Goal: Information Seeking & Learning: Learn about a topic

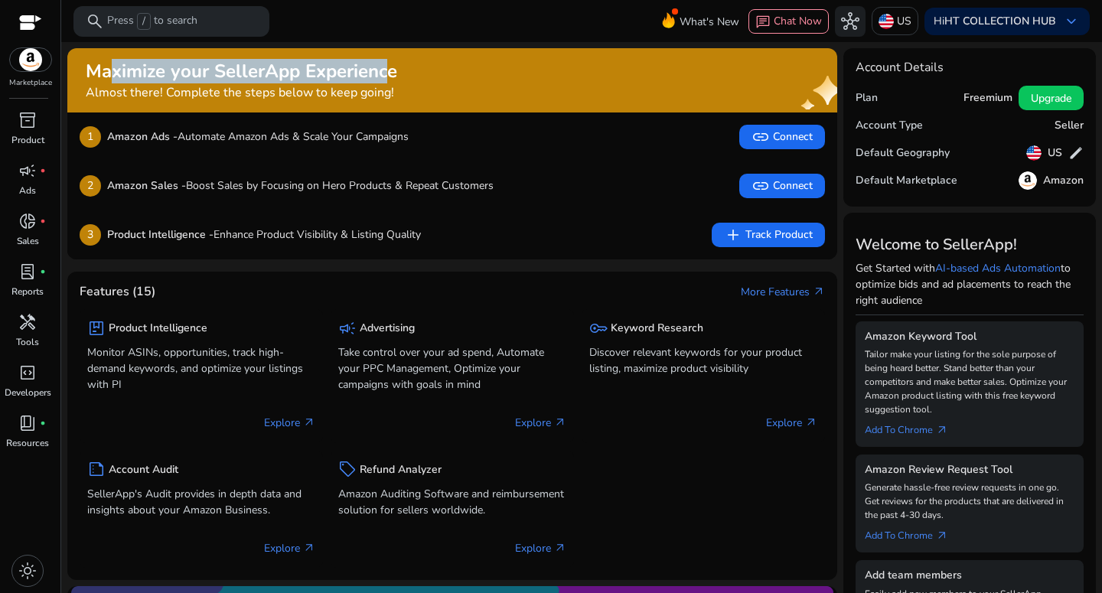
drag, startPoint x: 101, startPoint y: 77, endPoint x: 374, endPoint y: 76, distance: 273.3
click at [374, 76] on h2 "Maximize your SellerApp Experience" at bounding box center [242, 71] width 312 height 22
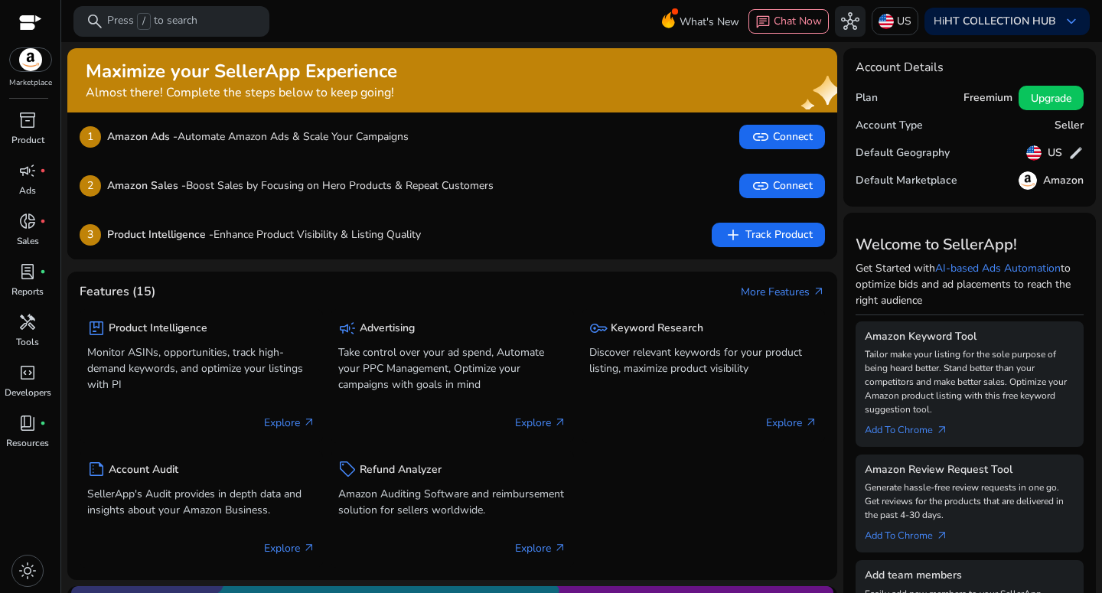
click at [431, 64] on div "Maximize your SellerApp Experience Almost there! Complete the steps below to ke…" at bounding box center [428, 80] width 684 height 40
click at [35, 281] on div "lab_profile fiber_manual_record" at bounding box center [27, 271] width 43 height 24
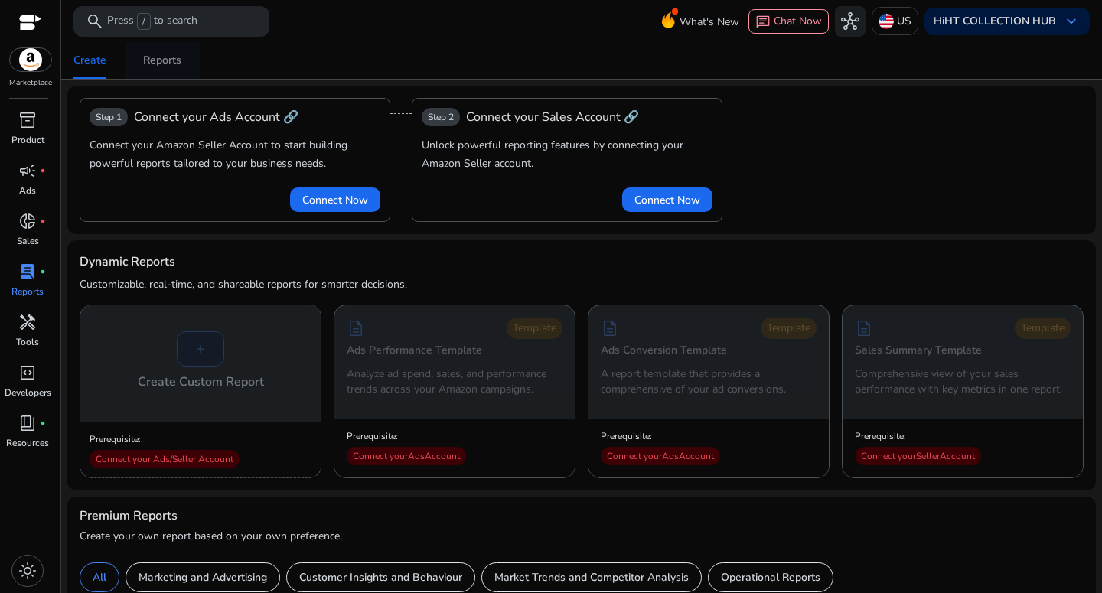
click at [150, 60] on div "Reports" at bounding box center [162, 60] width 38 height 11
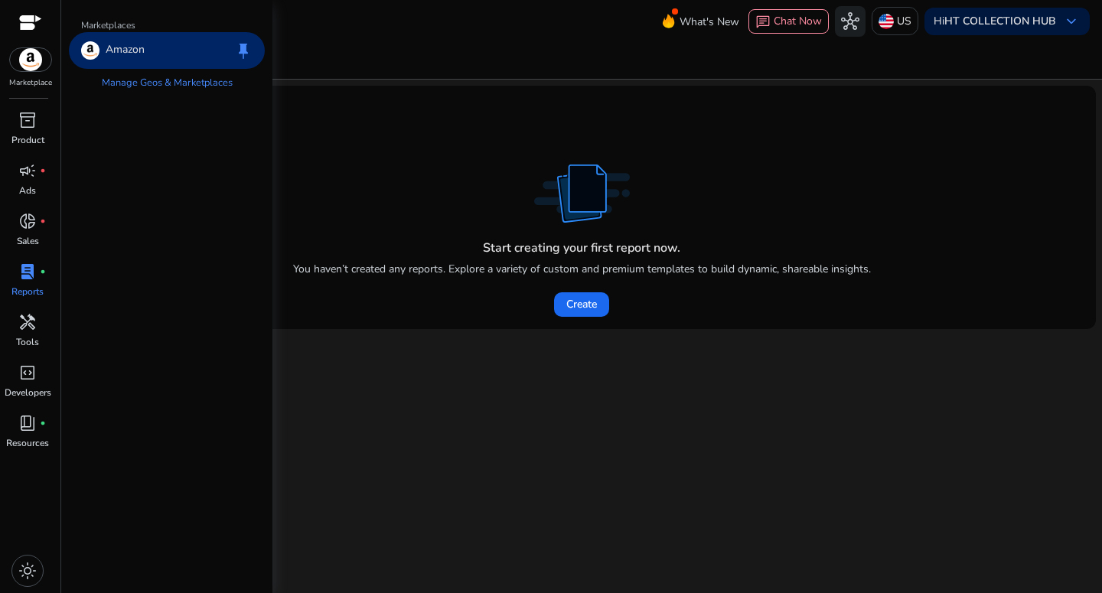
click at [36, 78] on p "Marketplace" at bounding box center [30, 82] width 43 height 11
click at [37, 62] on img at bounding box center [30, 59] width 41 height 23
click at [130, 57] on p "Amazon" at bounding box center [125, 50] width 39 height 18
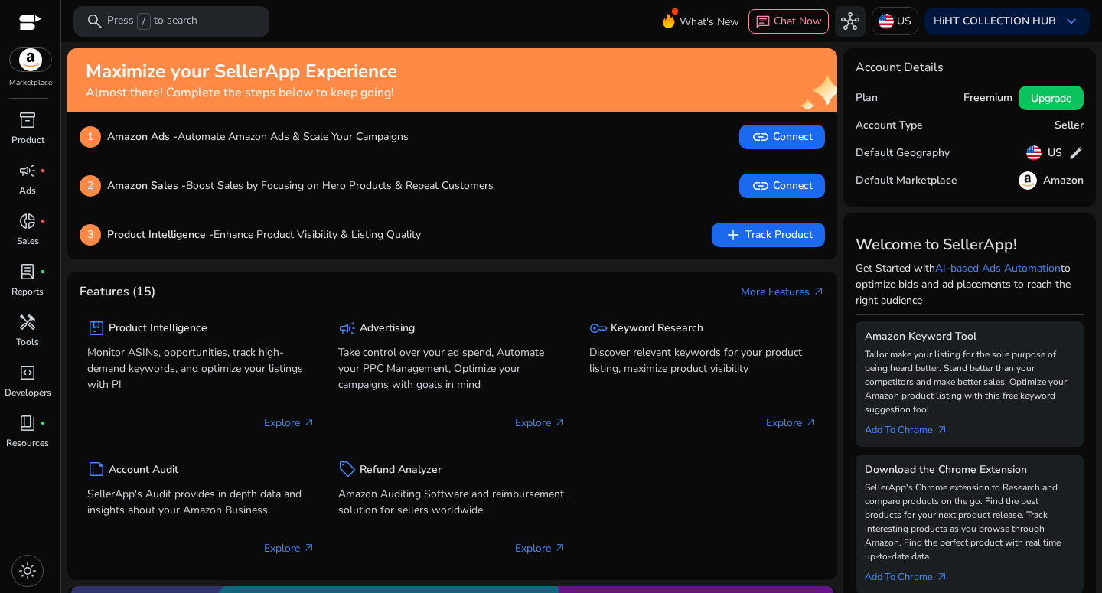
click at [234, 127] on div "1 Amazon Ads - Automate Amazon Ads & Scale Your Campaigns" at bounding box center [244, 137] width 329 height 24
click at [33, 19] on div at bounding box center [30, 24] width 23 height 18
click at [207, 18] on div "search Press / to search" at bounding box center [171, 21] width 196 height 31
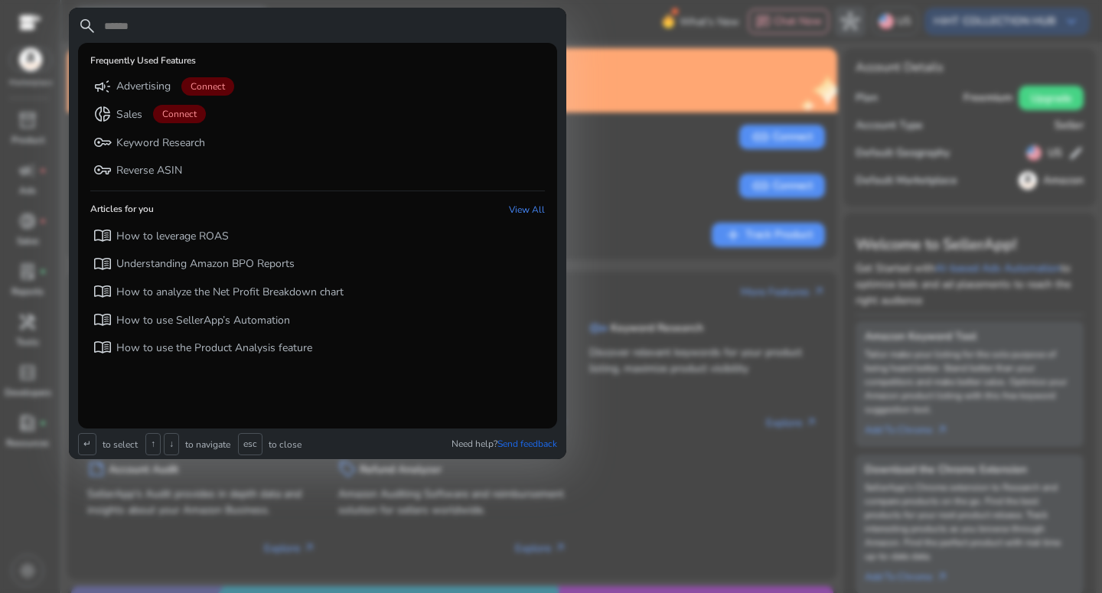
click at [207, 18] on input "text" at bounding box center [330, 26] width 455 height 18
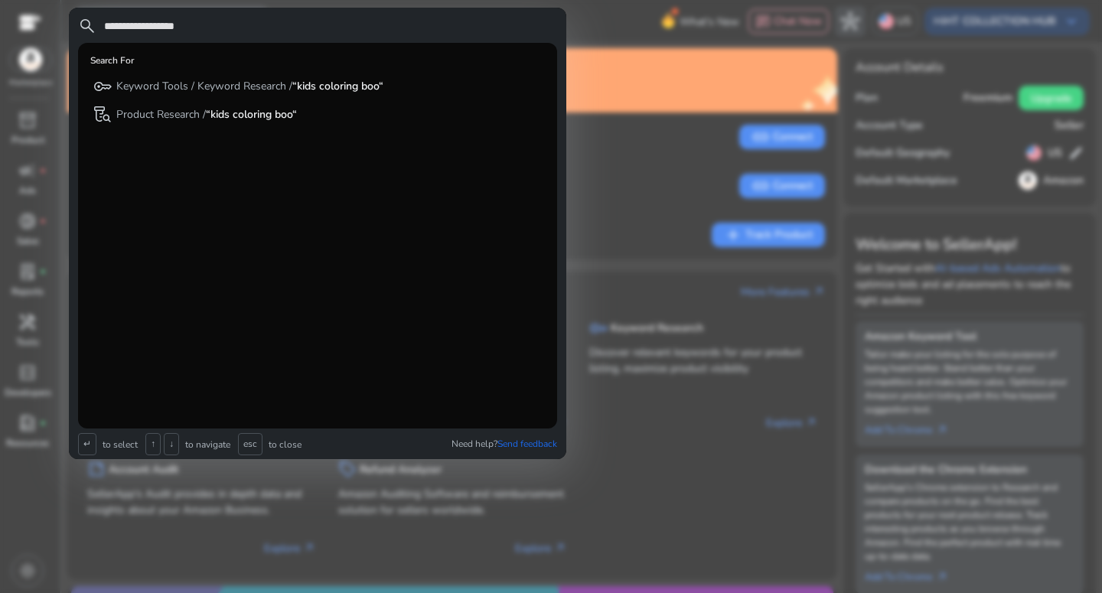
type input "**********"
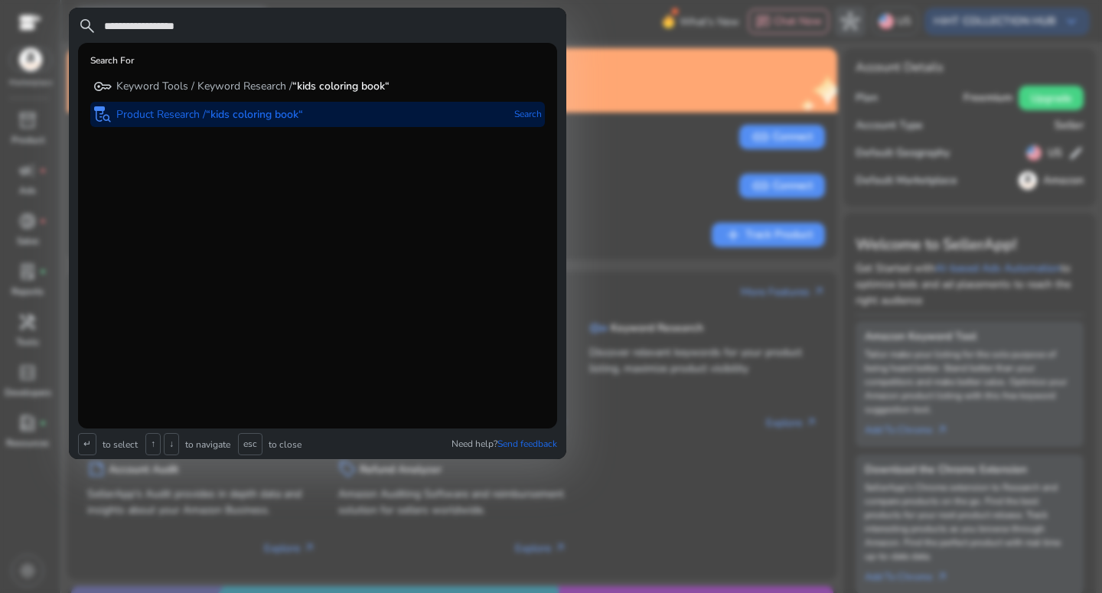
click at [235, 114] on b "“kids coloring book“" at bounding box center [254, 114] width 97 height 15
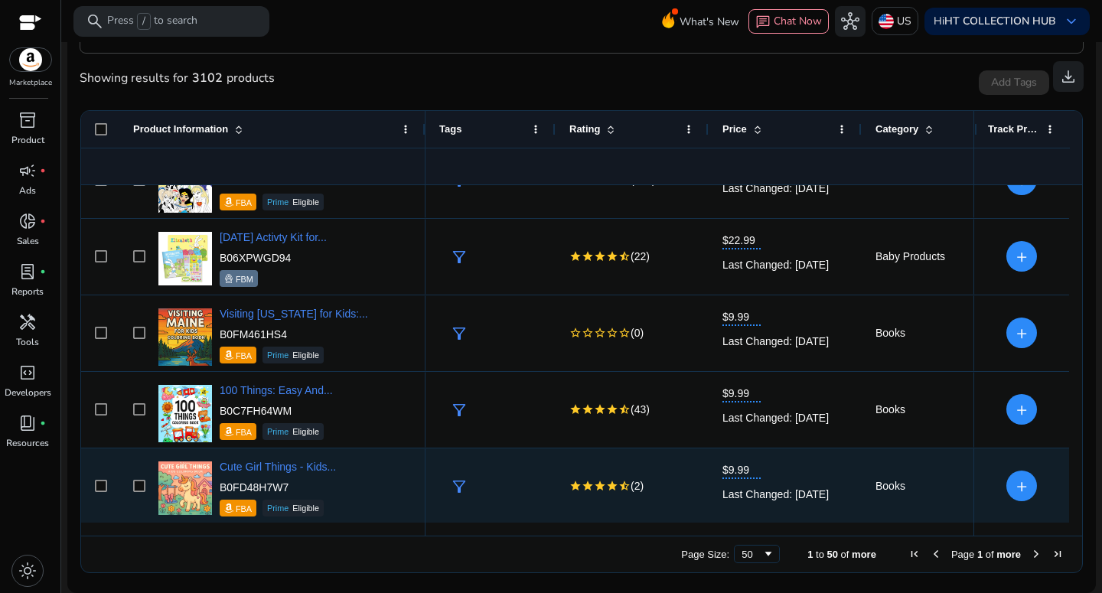
scroll to position [2186, 0]
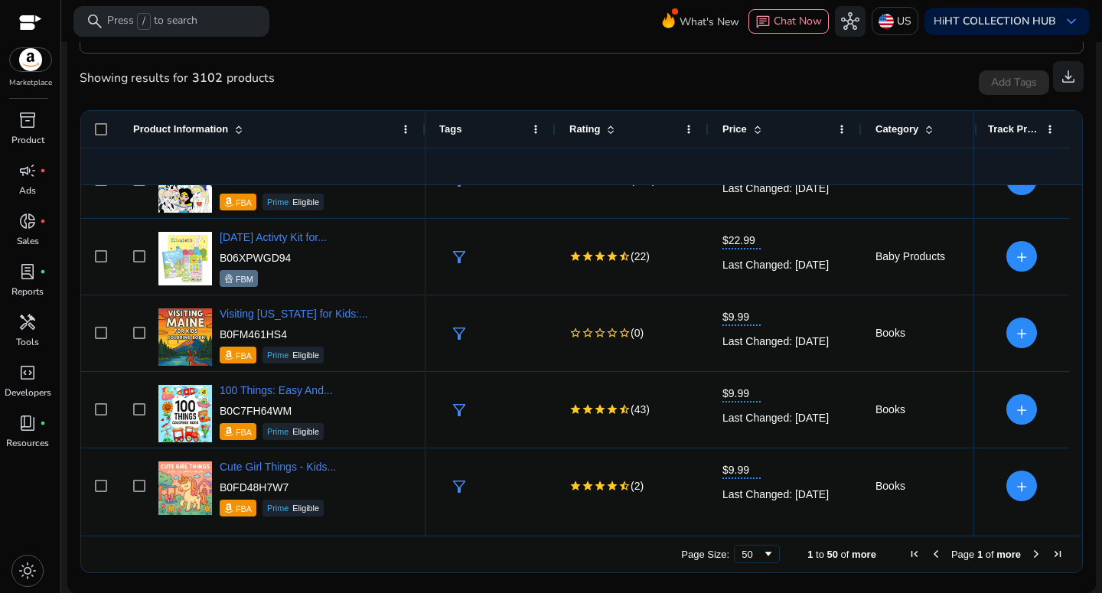
click at [931, 131] on span at bounding box center [929, 129] width 12 height 12
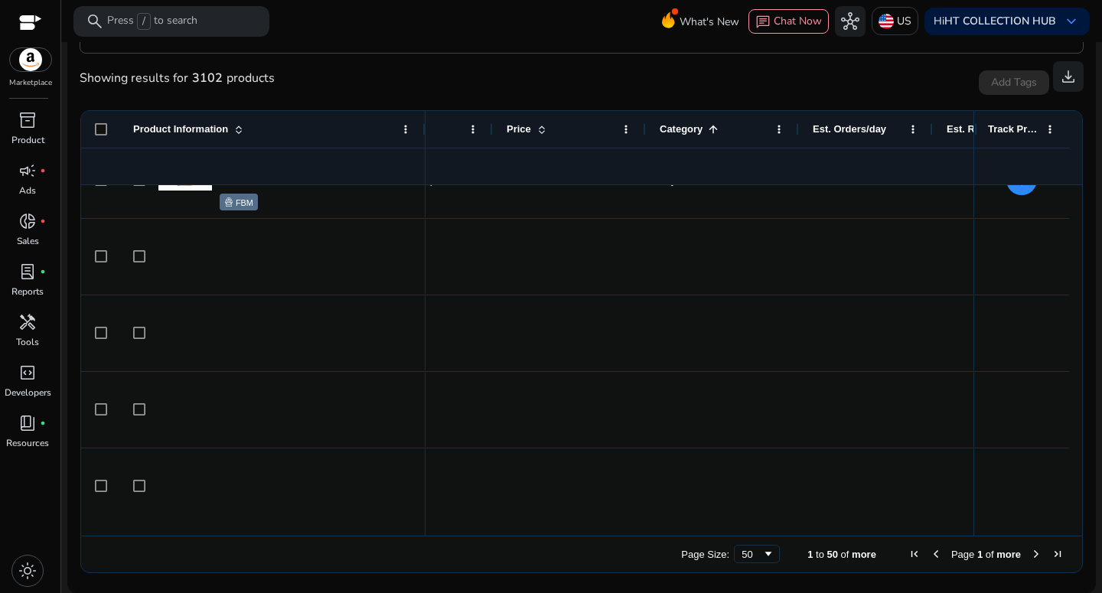
scroll to position [0, 0]
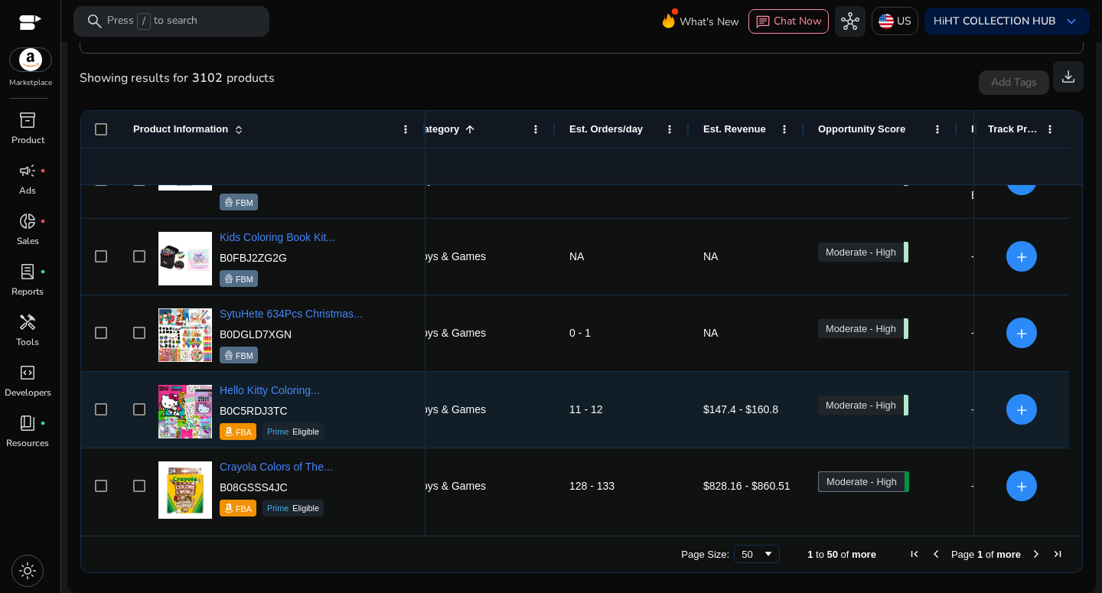
click at [713, 418] on div "$147.4 - $160.8" at bounding box center [746, 409] width 87 height 18
click at [734, 420] on div "$147.4 - $160.8" at bounding box center [746, 410] width 87 height 74
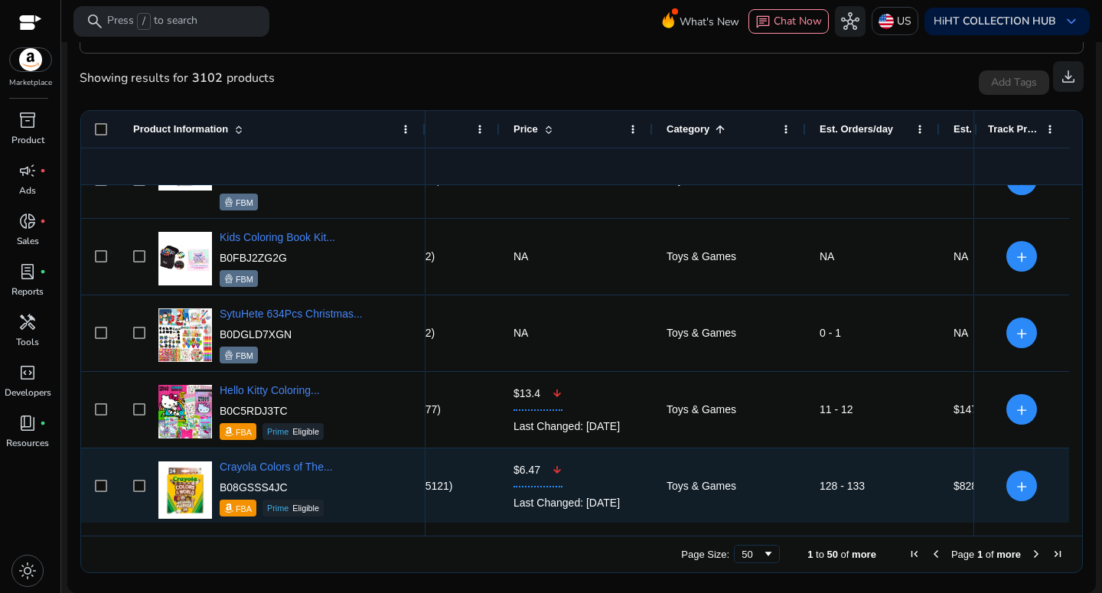
click at [334, 487] on div "Crayola Colors of The... B08GSSS4JC FBA Prime Eligible" at bounding box center [283, 486] width 257 height 65
click at [164, 491] on img at bounding box center [185, 491] width 54 height 59
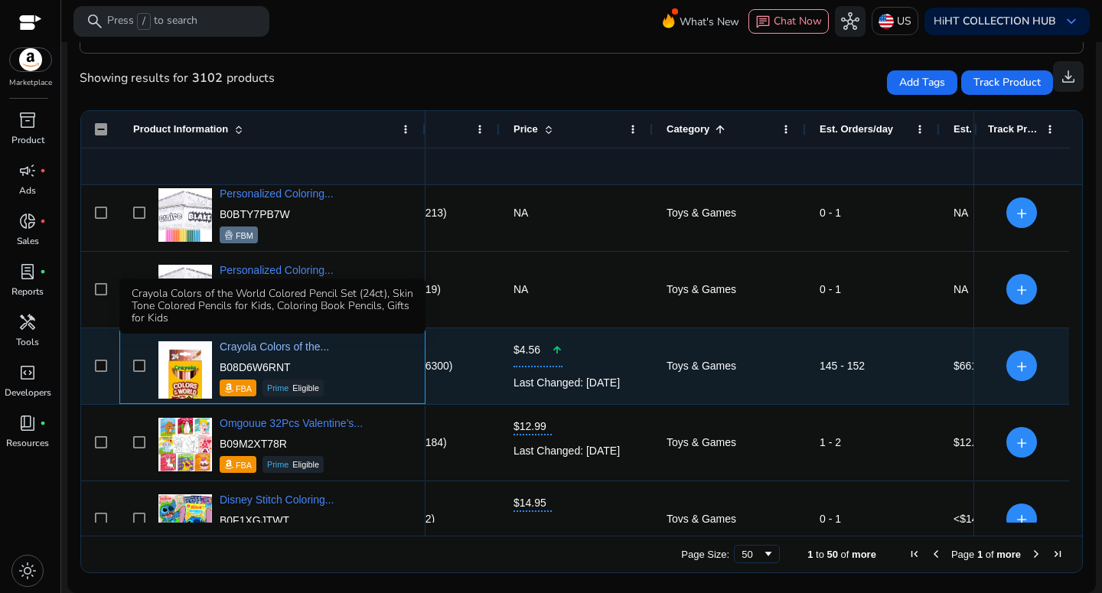
click at [317, 350] on span "Crayola Colors of the..." at bounding box center [274, 347] width 109 height 12
drag, startPoint x: 331, startPoint y: 354, endPoint x: 269, endPoint y: 351, distance: 62.1
click at [269, 351] on div "Crayola Colors of the... B08D6W6RNT FBA Prime Eligible" at bounding box center [283, 366] width 257 height 65
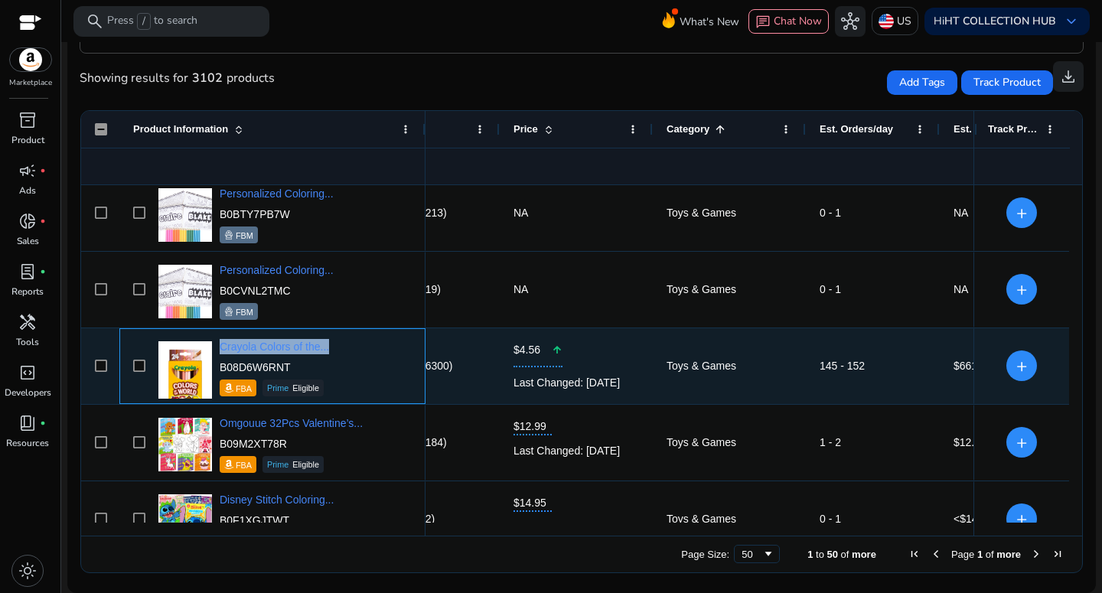
drag, startPoint x: 218, startPoint y: 346, endPoint x: 352, endPoint y: 347, distance: 133.9
click at [352, 347] on div "Crayola Colors of the... B08D6W6RNT FBA Prime Eligible" at bounding box center [283, 366] width 257 height 65
copy span "Crayola Colors of the..."
click at [295, 390] on div "Prime Eligible" at bounding box center [293, 388] width 61 height 17
click at [279, 390] on span "Prime" at bounding box center [277, 388] width 21 height 8
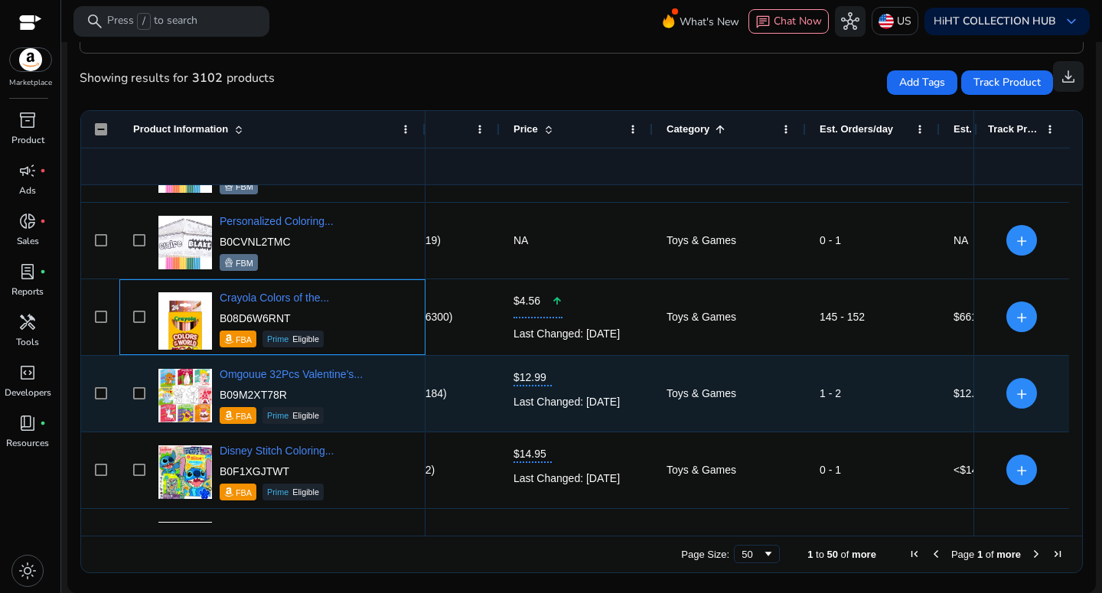
scroll to position [393, 0]
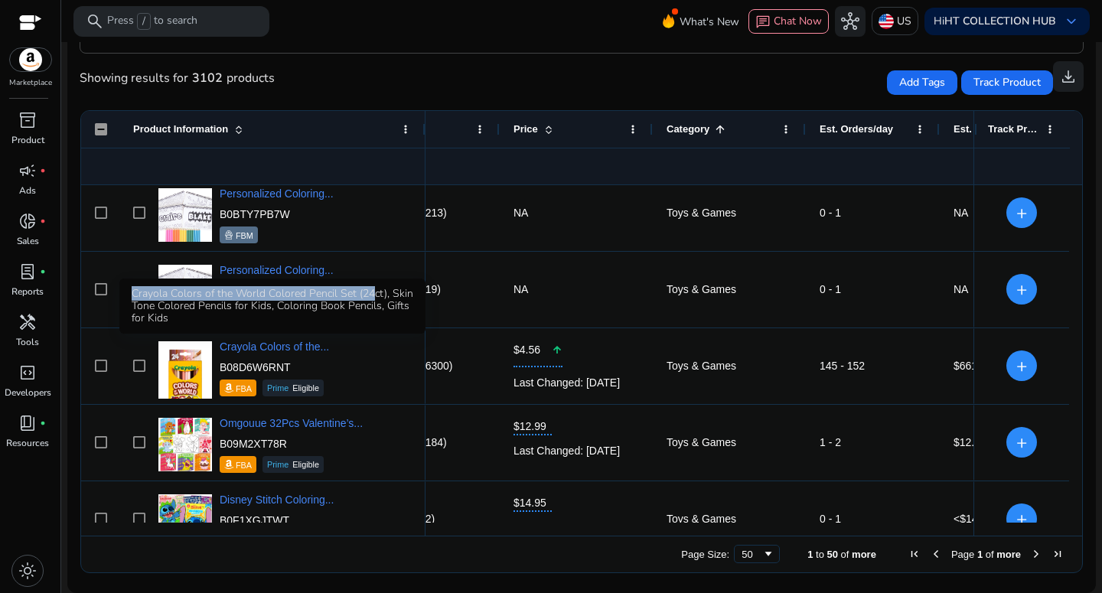
drag, startPoint x: 132, startPoint y: 292, endPoint x: 370, endPoint y: 294, distance: 238.1
click at [370, 294] on div "Crayola Colors of the World Colored Pencil Set (24ct), Skin Tone Colored Pencil…" at bounding box center [272, 306] width 306 height 55
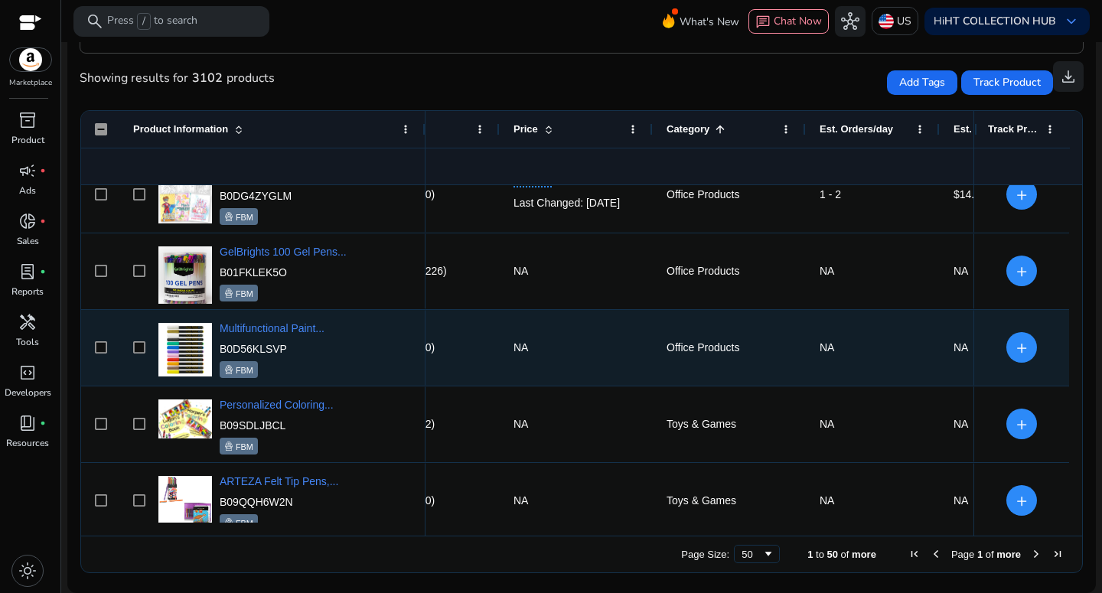
scroll to position [0, 0]
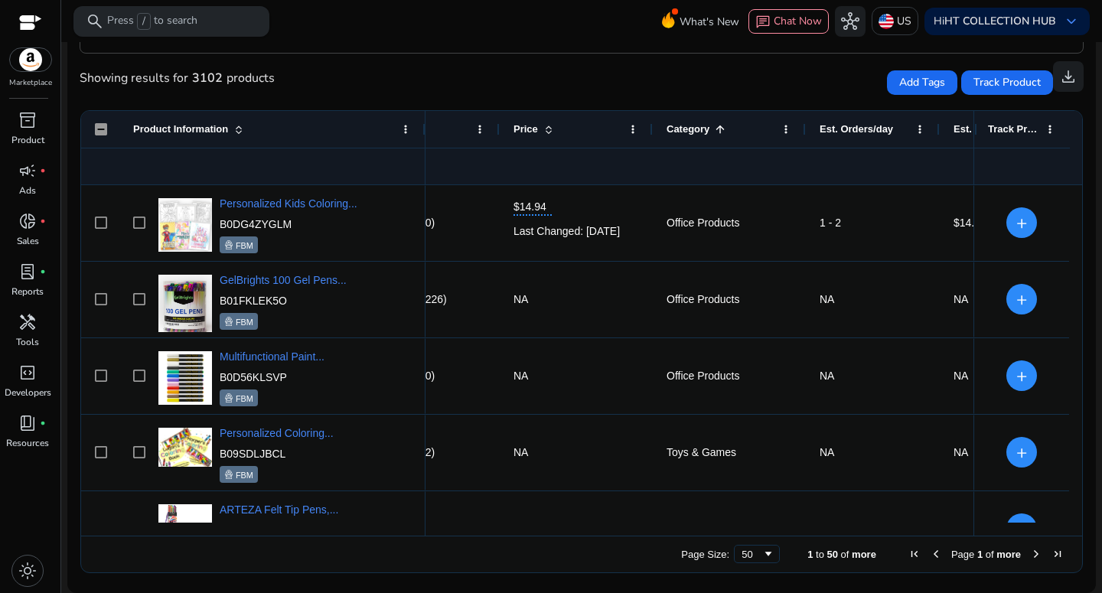
click at [207, 24] on div "search Press / to search" at bounding box center [171, 21] width 196 height 31
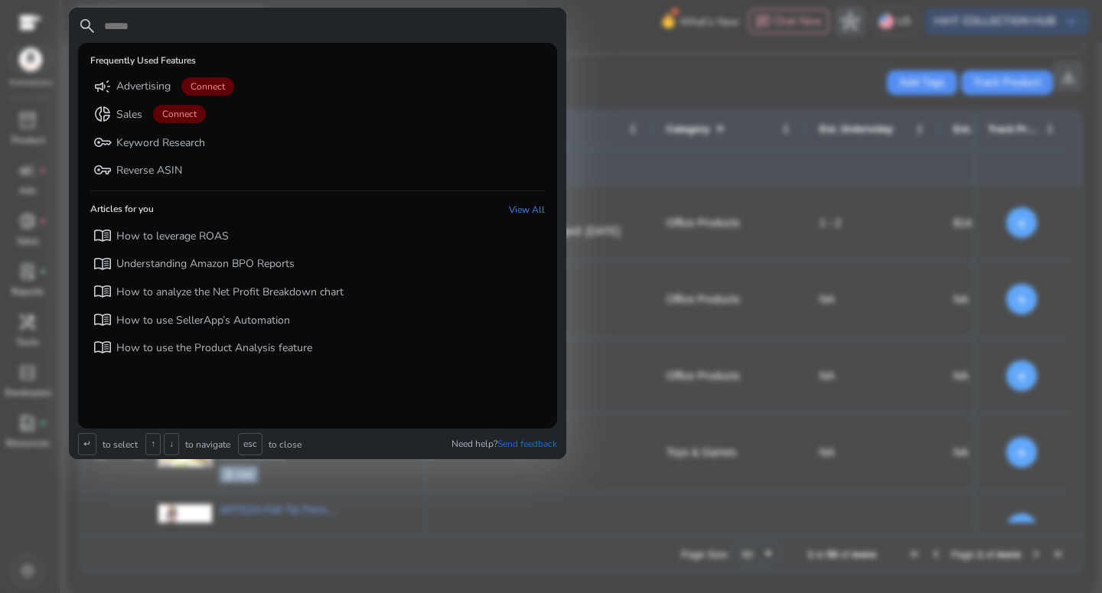
type input "*"
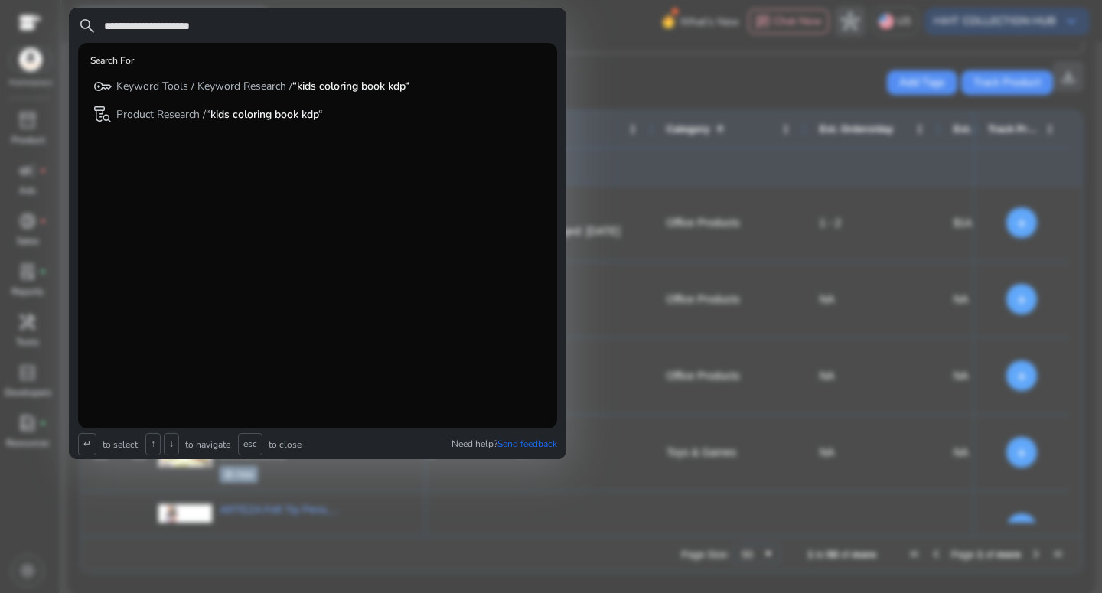
type input "**********"
click at [114, 57] on h6 "Search For" at bounding box center [112, 60] width 44 height 11
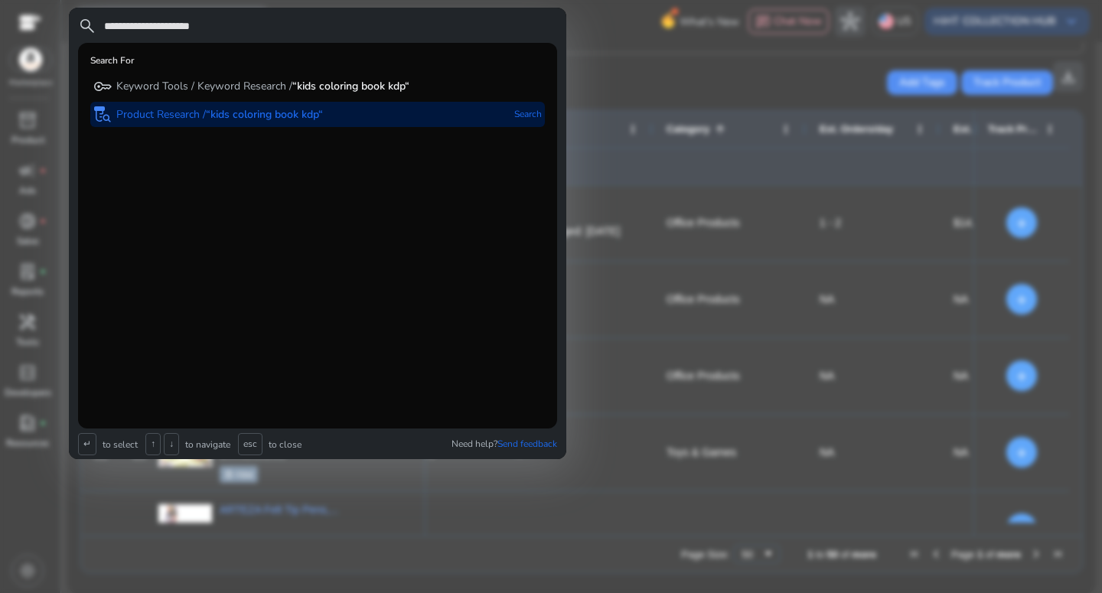
click at [302, 122] on b "“kids coloring book kdp“" at bounding box center [264, 114] width 117 height 15
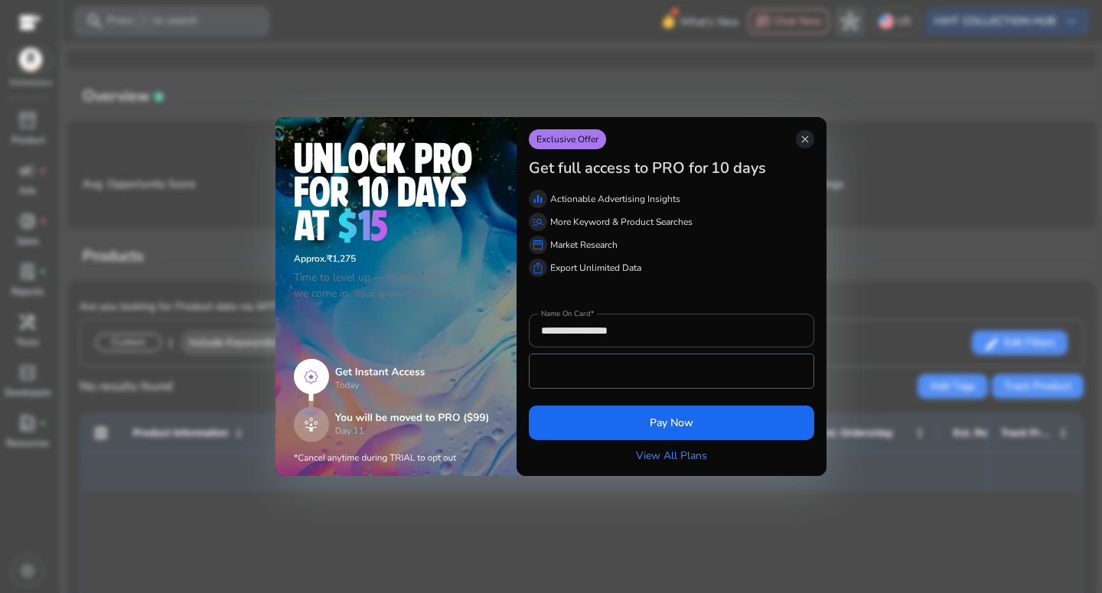
click at [385, 204] on img at bounding box center [383, 193] width 178 height 102
click at [804, 140] on span "close" at bounding box center [805, 139] width 12 height 12
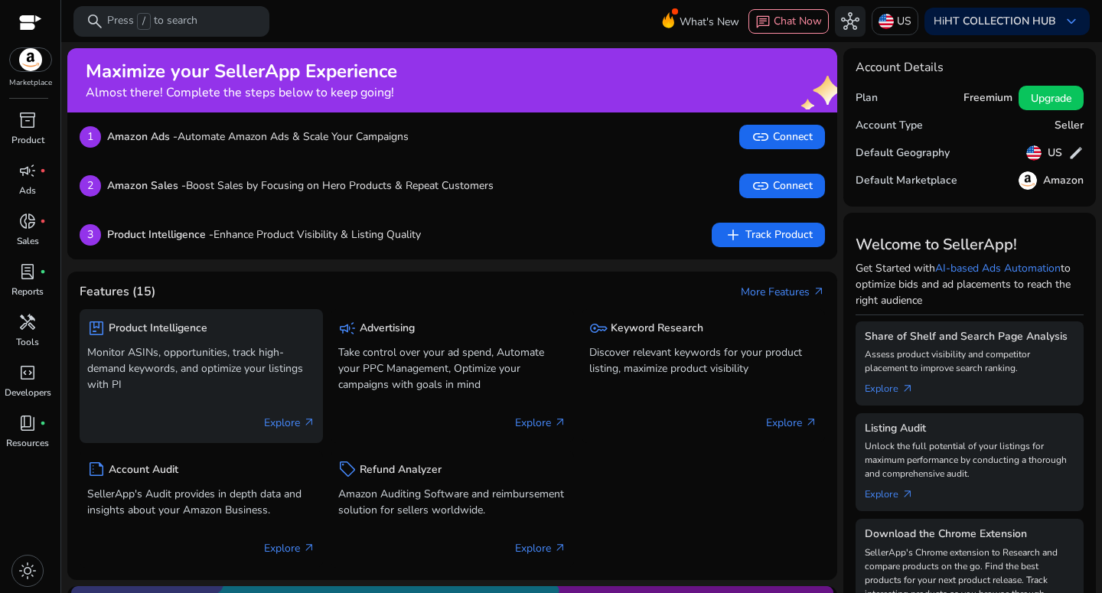
click at [213, 326] on div "package Product Intelligence" at bounding box center [201, 328] width 228 height 22
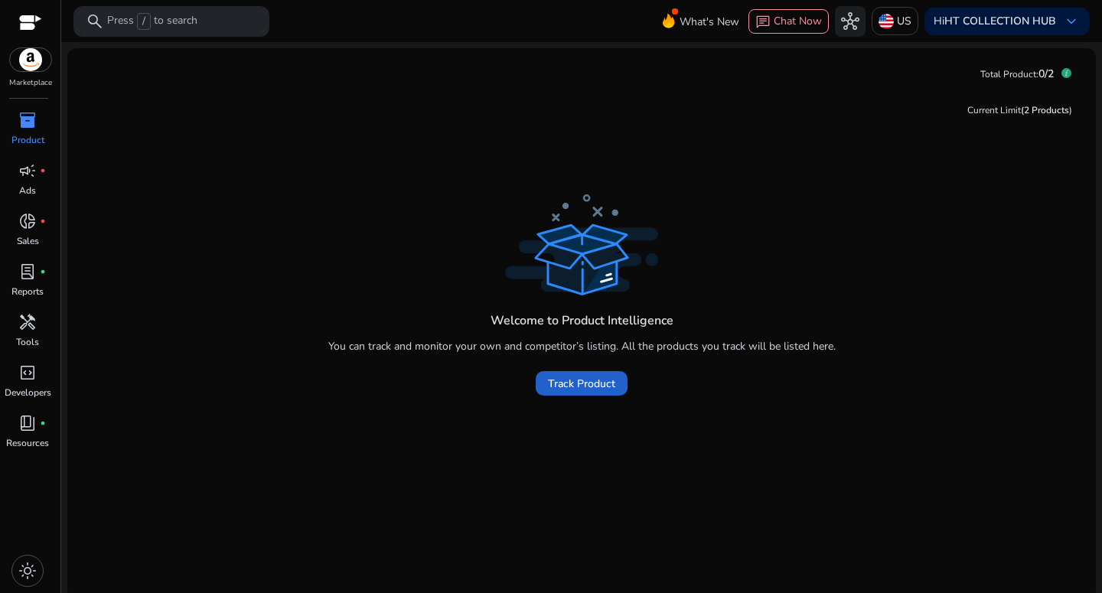
click at [556, 380] on span "Track Product" at bounding box center [581, 384] width 67 height 16
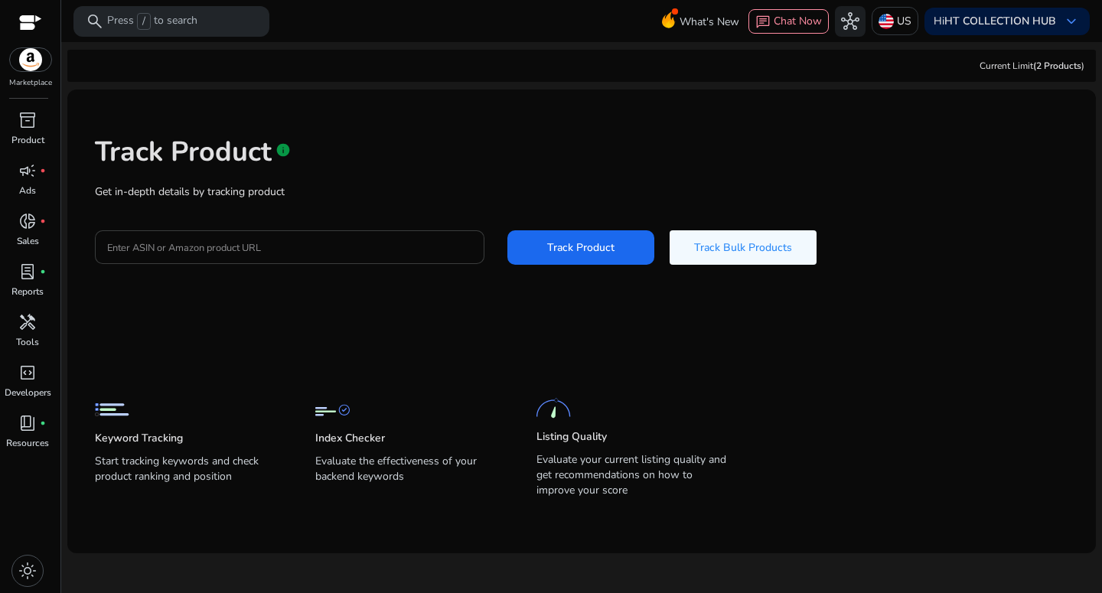
click at [155, 242] on input "Enter ASIN or Amazon product URL" at bounding box center [289, 247] width 365 height 17
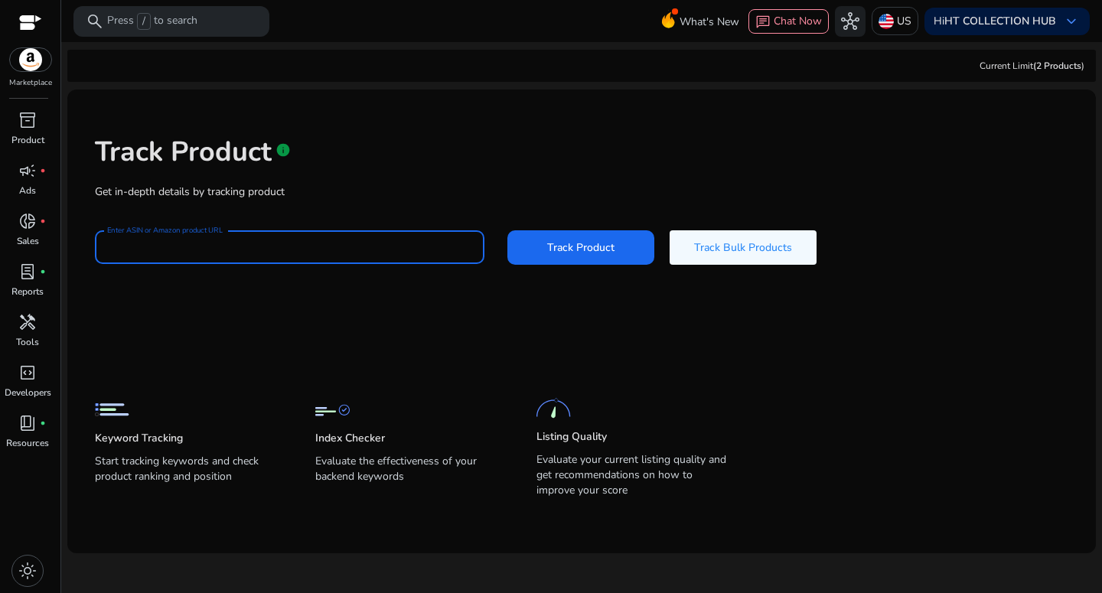
click at [311, 303] on mat-card-content "Track Product info Get in-depth details by tracking product Enter ASIN or Amazo…" at bounding box center [581, 322] width 1029 height 464
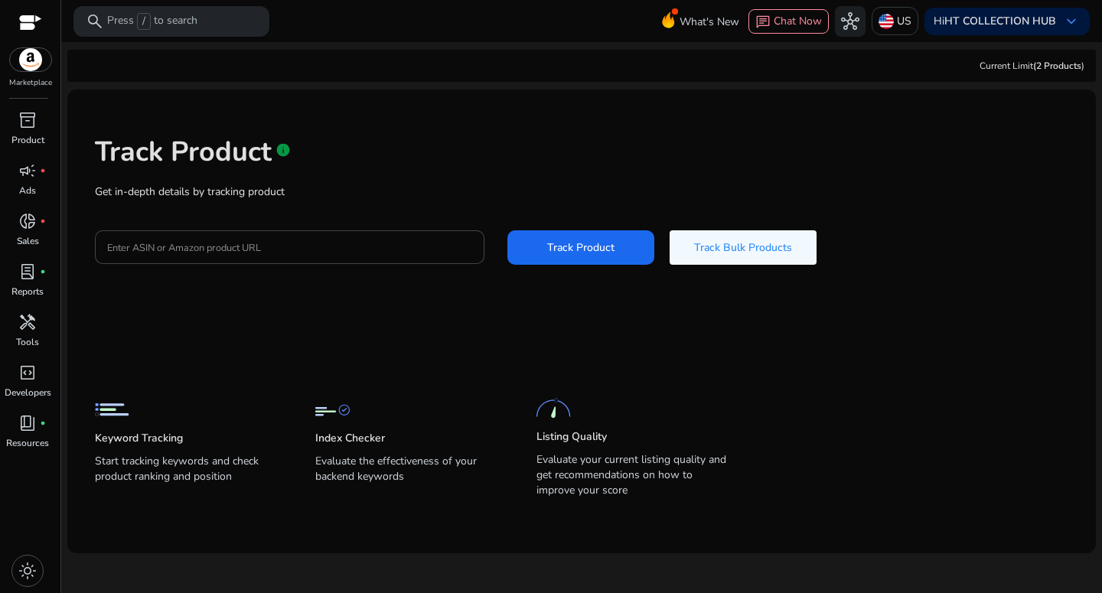
click at [200, 24] on div "search Press / to search" at bounding box center [171, 21] width 196 height 31
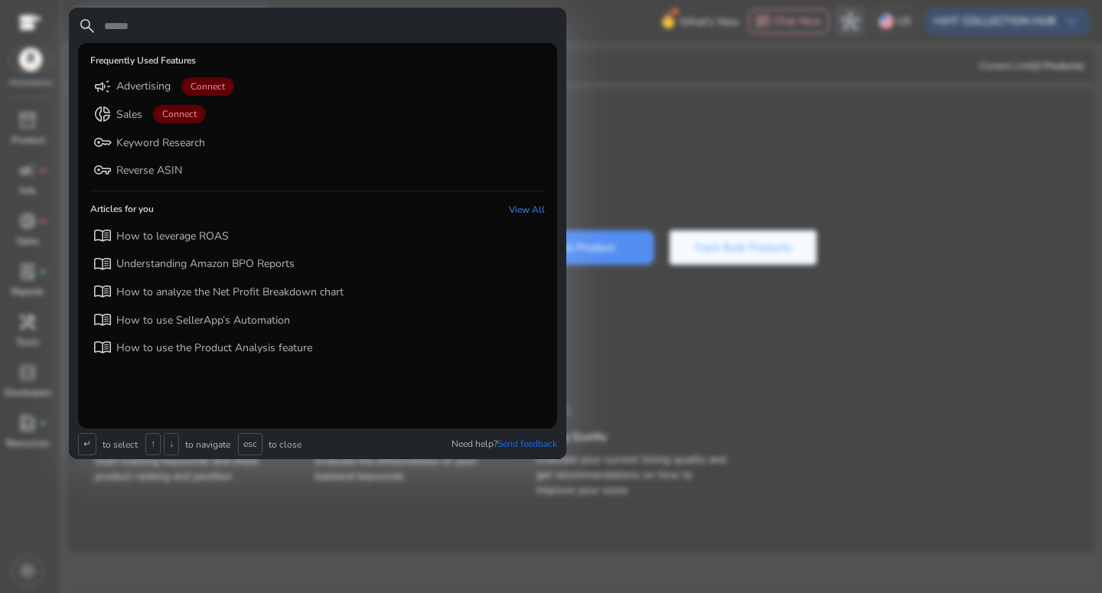
type input "*"
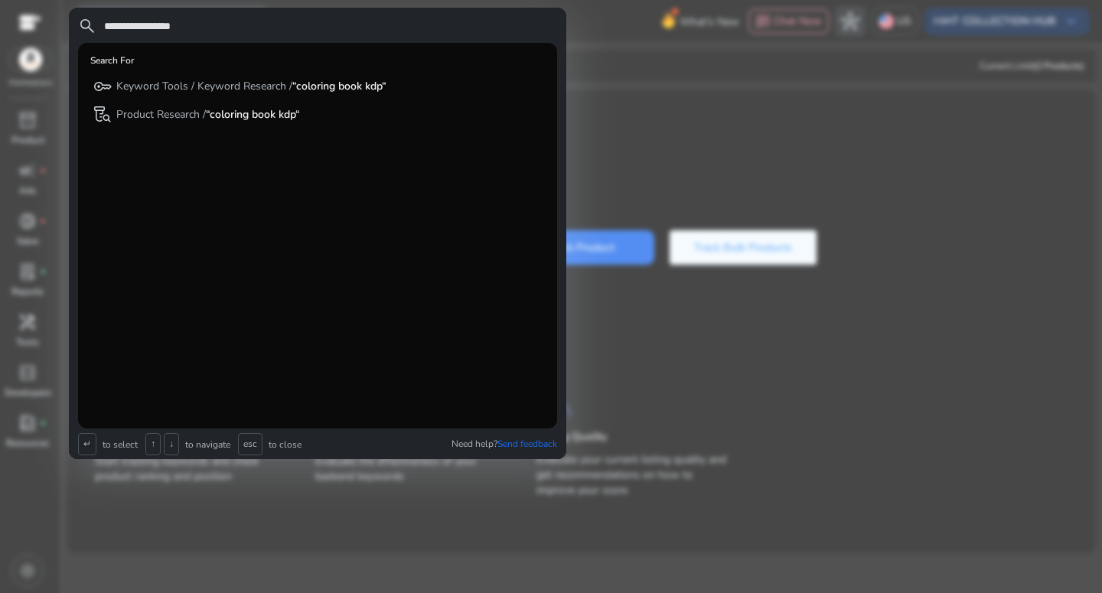
type input "**********"
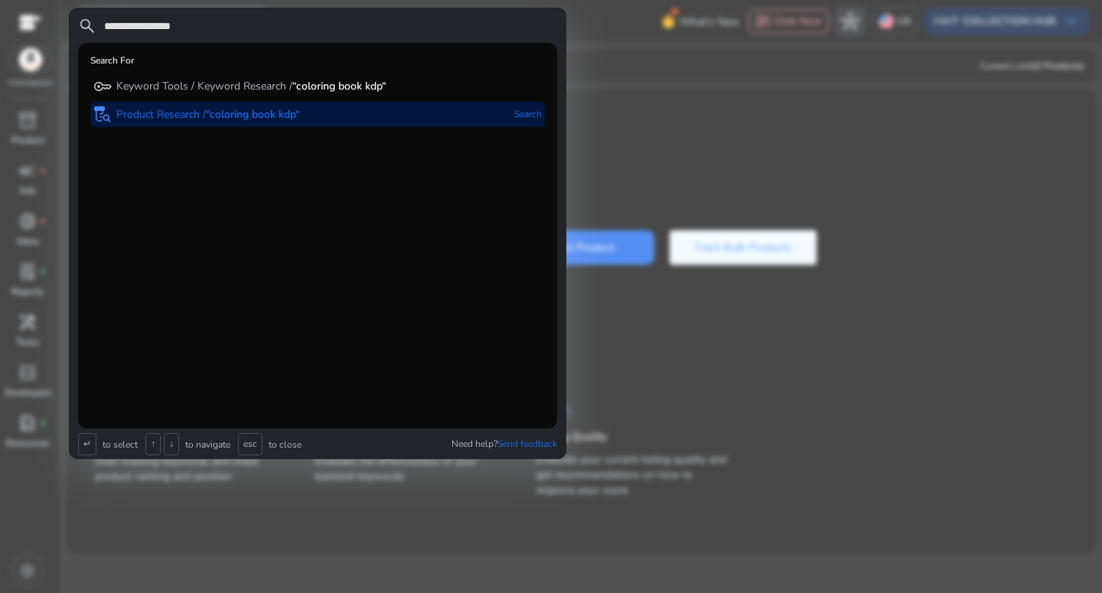
click at [218, 117] on b "“coloring book kdp“" at bounding box center [253, 114] width 94 height 15
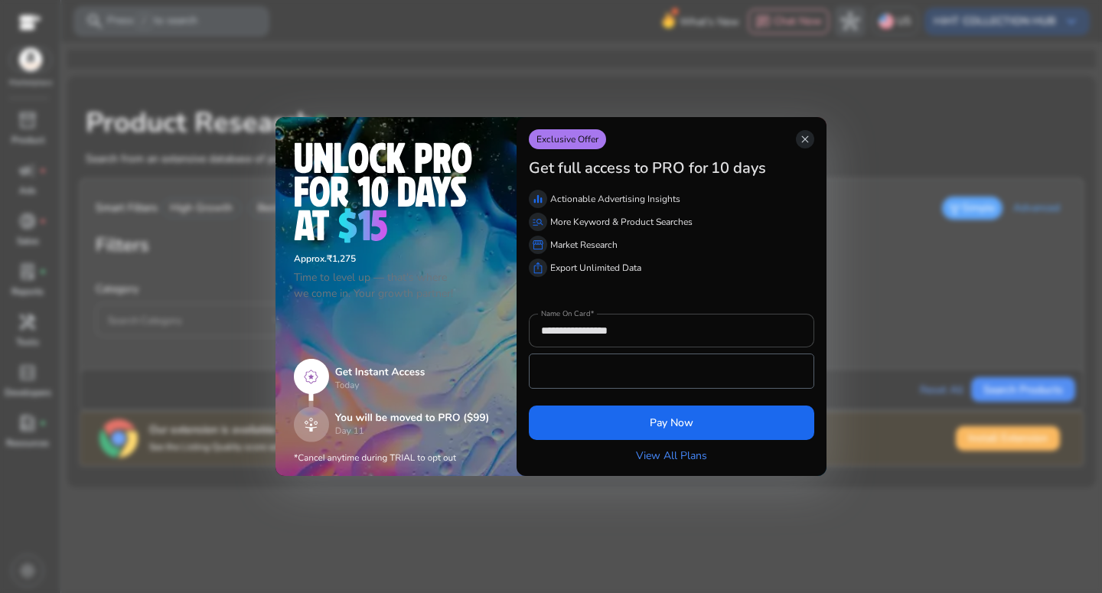
click at [343, 377] on img at bounding box center [392, 411] width 196 height 105
click at [318, 371] on img at bounding box center [392, 411] width 196 height 105
click at [351, 376] on img at bounding box center [392, 411] width 196 height 105
drag, startPoint x: 537, startPoint y: 165, endPoint x: 798, endPoint y: 164, distance: 261.0
click at [798, 164] on div "Get full access to PRO for 10 days" at bounding box center [671, 166] width 285 height 34
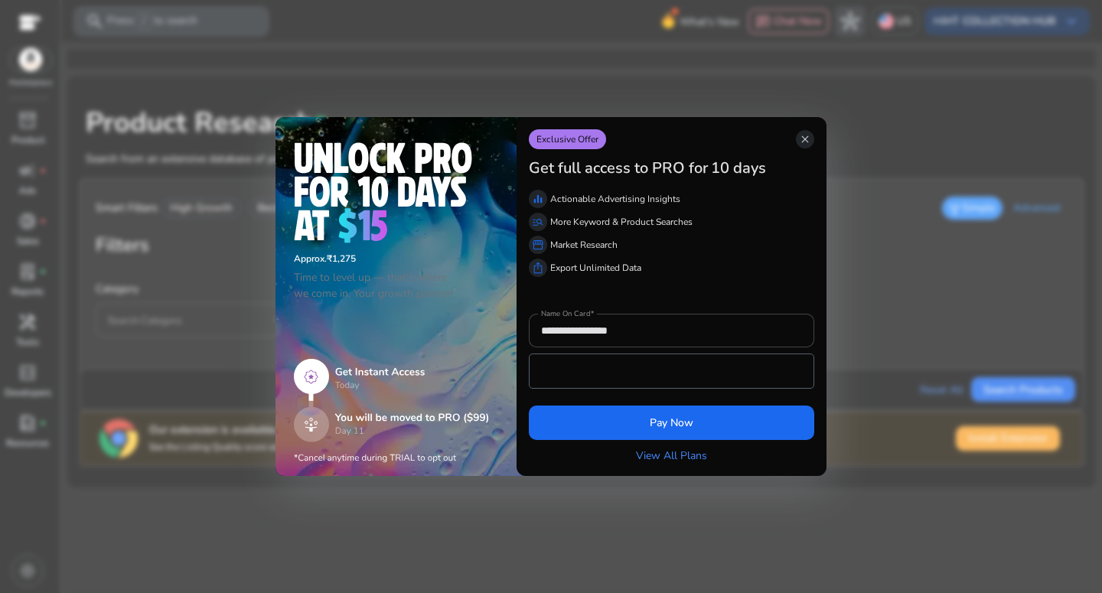
click at [765, 164] on h3 "10 days" at bounding box center [738, 168] width 55 height 18
drag, startPoint x: 561, startPoint y: 204, endPoint x: 740, endPoint y: 207, distance: 179.1
click at [740, 207] on div "equalizer Actionable Advertising Insights" at bounding box center [671, 199] width 285 height 18
click at [760, 206] on div "equalizer Actionable Advertising Insights" at bounding box center [671, 199] width 285 height 18
drag, startPoint x: 553, startPoint y: 219, endPoint x: 705, endPoint y: 210, distance: 151.8
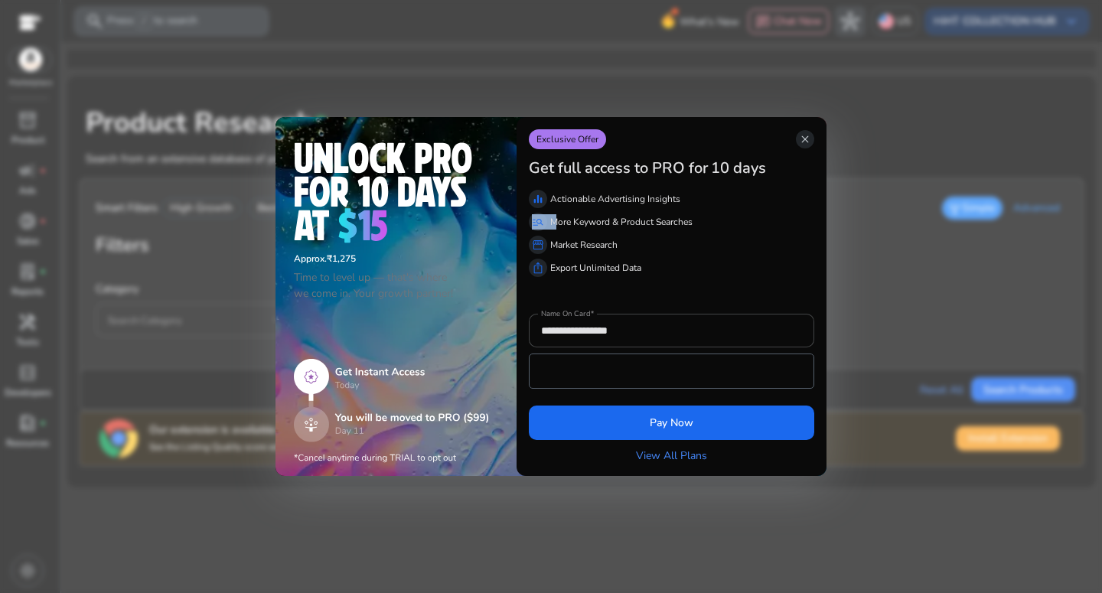
click at [705, 210] on div "equalizer Actionable Advertising Insights manage_search More Keyword & Product …" at bounding box center [671, 230] width 285 height 93
click at [705, 212] on div "equalizer Actionable Advertising Insights manage_search More Keyword & Product …" at bounding box center [671, 230] width 285 height 93
click at [557, 145] on p "Exclusive Offer" at bounding box center [567, 139] width 77 height 20
click at [563, 145] on p "Exclusive Offer" at bounding box center [567, 139] width 77 height 20
drag, startPoint x: 599, startPoint y: 224, endPoint x: 602, endPoint y: 249, distance: 24.8
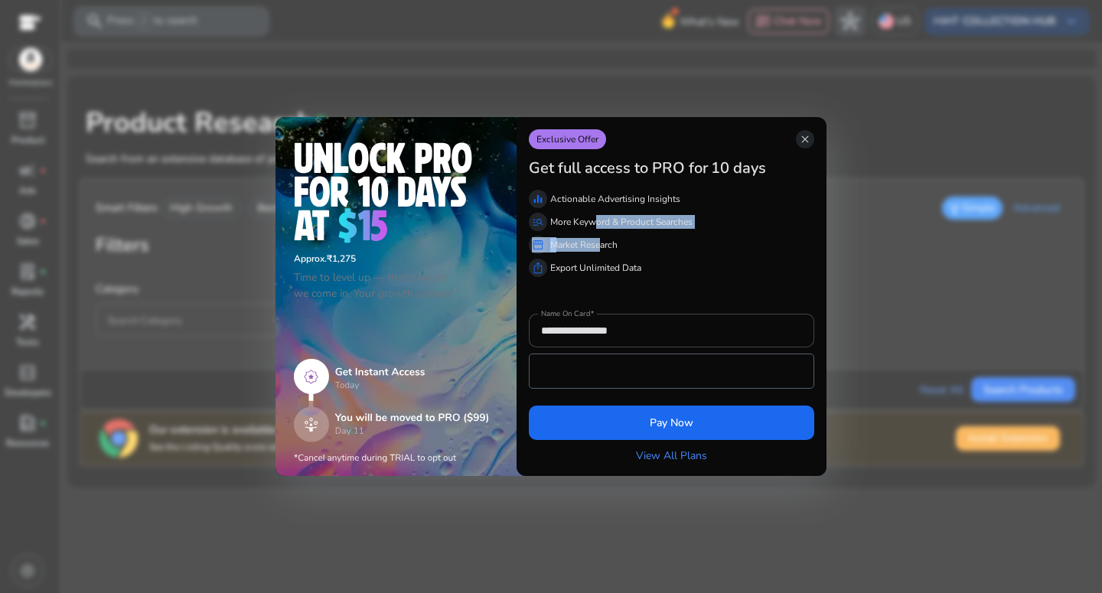
click at [602, 249] on div "equalizer Actionable Advertising Insights manage_search More Keyword & Product …" at bounding box center [671, 230] width 285 height 93
click at [714, 293] on div at bounding box center [671, 295] width 285 height 37
click at [608, 272] on p "Export Unlimited Data" at bounding box center [595, 268] width 91 height 14
click at [422, 415] on img at bounding box center [392, 411] width 196 height 105
click at [314, 432] on img at bounding box center [392, 411] width 196 height 105
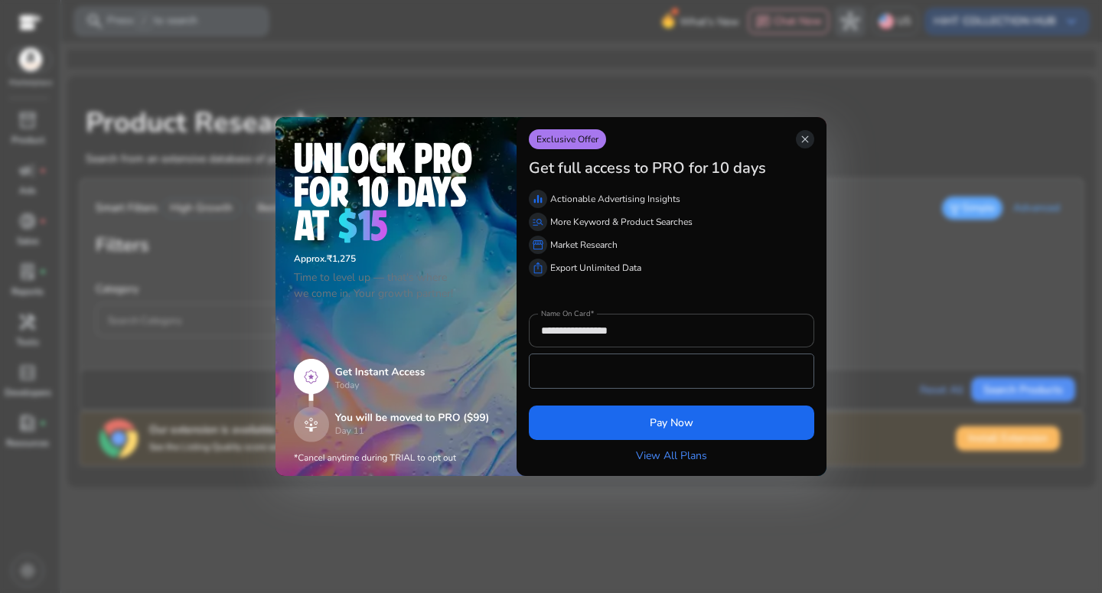
click at [357, 425] on img at bounding box center [392, 411] width 196 height 105
click at [312, 425] on img at bounding box center [392, 411] width 196 height 105
click at [358, 416] on img at bounding box center [392, 411] width 196 height 105
click at [338, 462] on img at bounding box center [392, 411] width 196 height 105
click at [344, 381] on img at bounding box center [392, 411] width 196 height 105
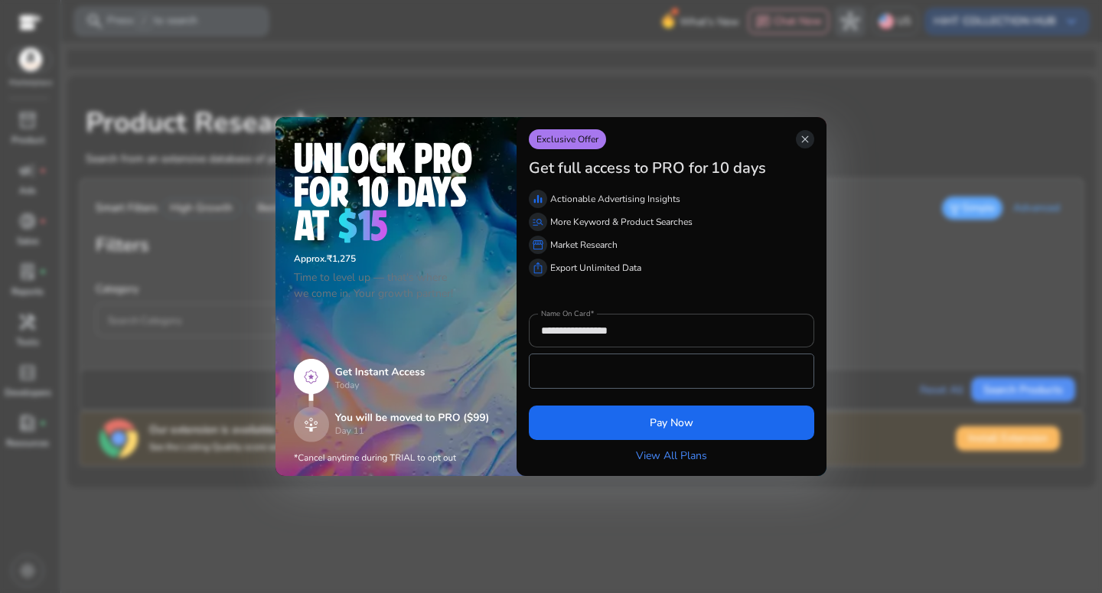
click at [341, 360] on img at bounding box center [392, 411] width 196 height 105
click at [805, 136] on span "close" at bounding box center [805, 139] width 12 height 12
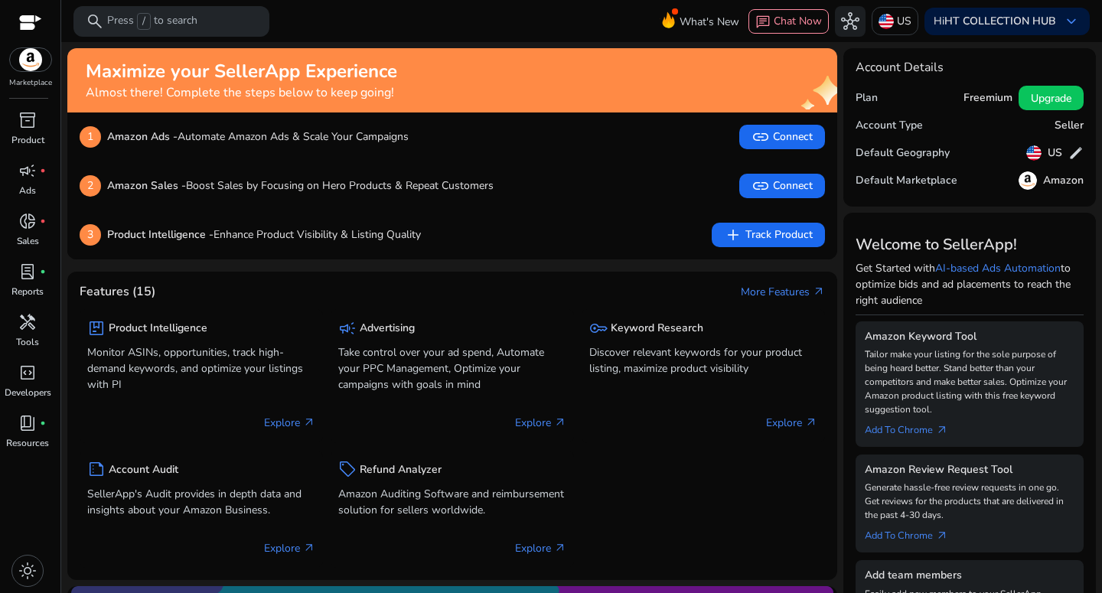
drag, startPoint x: 201, startPoint y: 86, endPoint x: 415, endPoint y: 83, distance: 214.4
click at [415, 83] on div "Maximize your SellerApp Experience Almost there! Complete the steps below to ke…" at bounding box center [428, 80] width 684 height 40
drag, startPoint x: 253, startPoint y: 96, endPoint x: 409, endPoint y: 96, distance: 156.1
click at [409, 96] on div "Maximize your SellerApp Experience Almost there! Complete the steps below to ke…" at bounding box center [428, 80] width 684 height 40
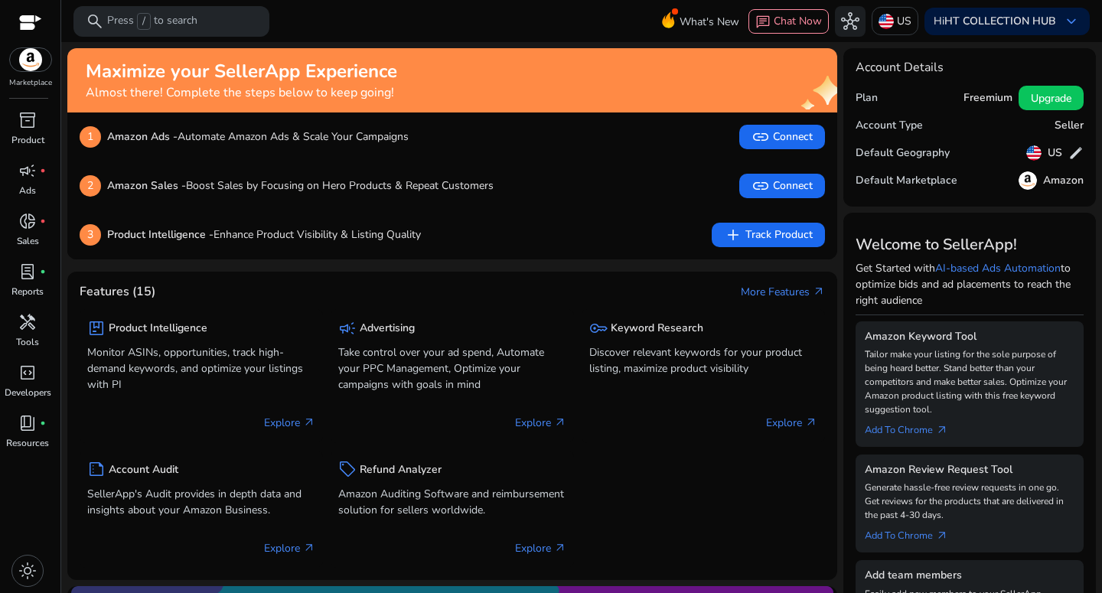
click at [409, 96] on div "Maximize your SellerApp Experience Almost there! Complete the steps below to ke…" at bounding box center [428, 80] width 684 height 40
click at [779, 191] on span "link Connect" at bounding box center [782, 186] width 61 height 18
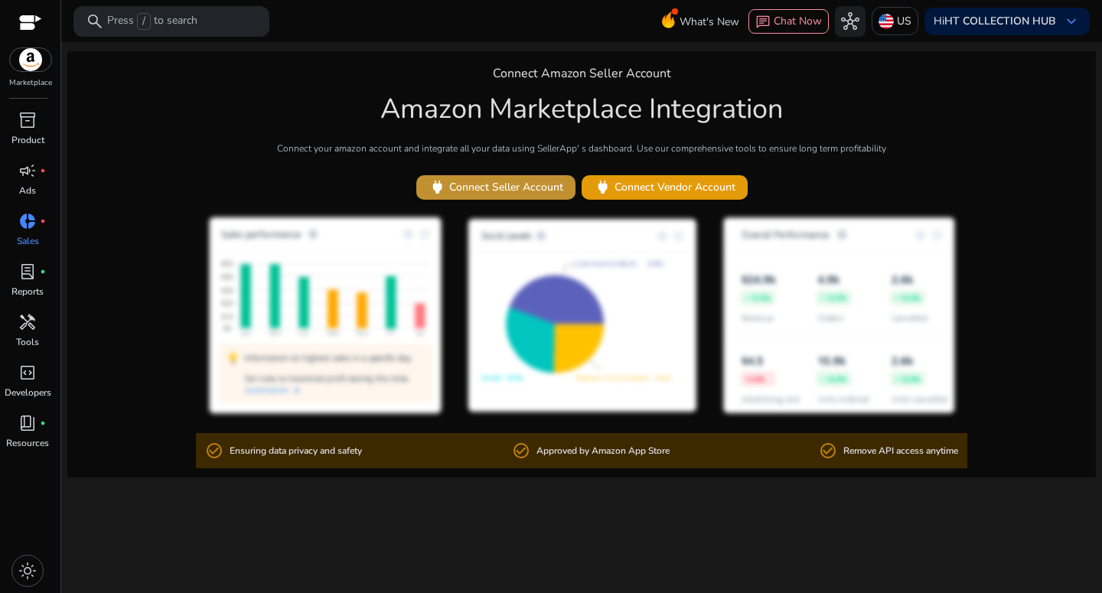
click at [533, 196] on span "power Connect Seller Account" at bounding box center [496, 187] width 135 height 18
drag, startPoint x: 563, startPoint y: 442, endPoint x: 753, endPoint y: 444, distance: 189.8
click at [753, 444] on div "check_circle_outline Ensuring data privacy and safety check_circle_outline Appr…" at bounding box center [582, 450] width 772 height 35
drag, startPoint x: 843, startPoint y: 445, endPoint x: 1101, endPoint y: 445, distance: 257.9
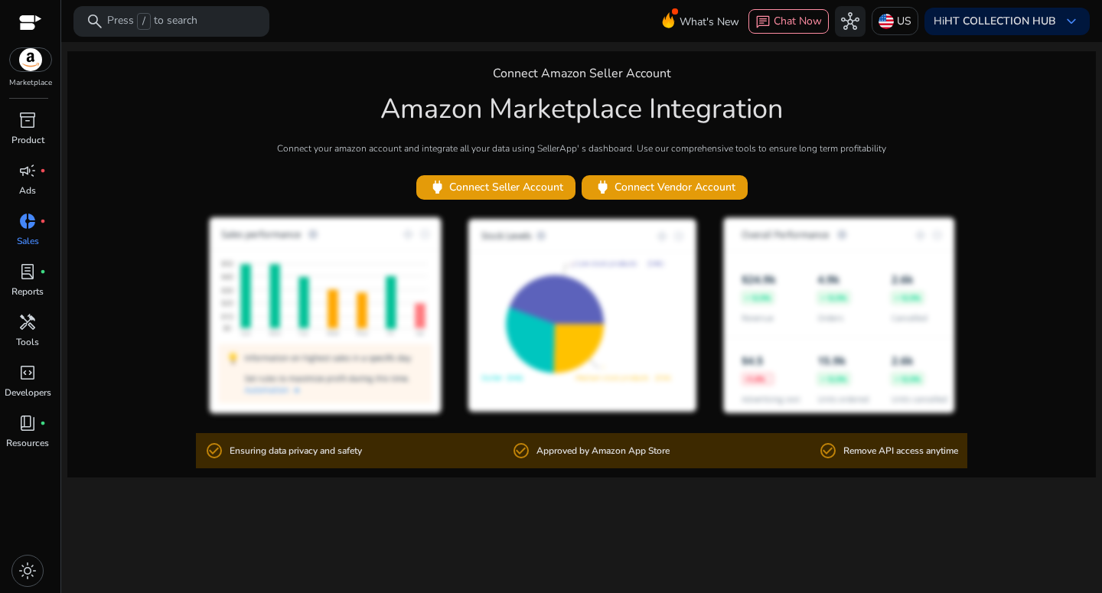
click at [1101, 445] on mat-sidenav-content "search Press / to search What's New chat Chat Now hub US Hi HT COLLECTION HUB k…" at bounding box center [581, 296] width 1041 height 593
click at [1029, 451] on div "Connect Amazon Seller Account Amazon Marketplace Integration Connect your amazo…" at bounding box center [581, 264] width 1029 height 426
click at [1075, 21] on span "keyboard_arrow_down" at bounding box center [1071, 21] width 18 height 18
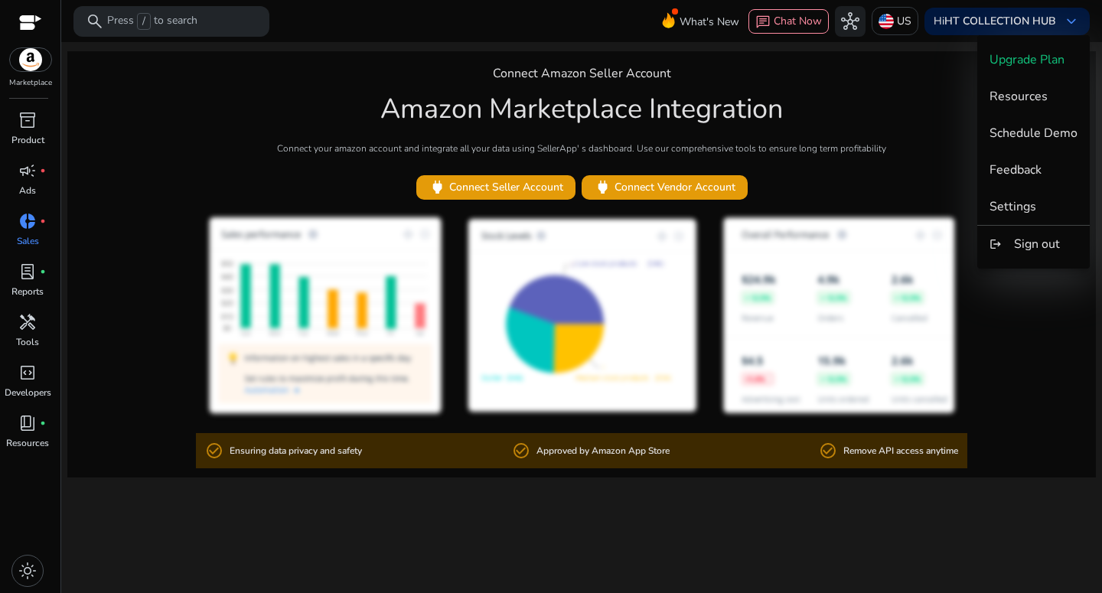
click at [816, 94] on div at bounding box center [551, 296] width 1102 height 593
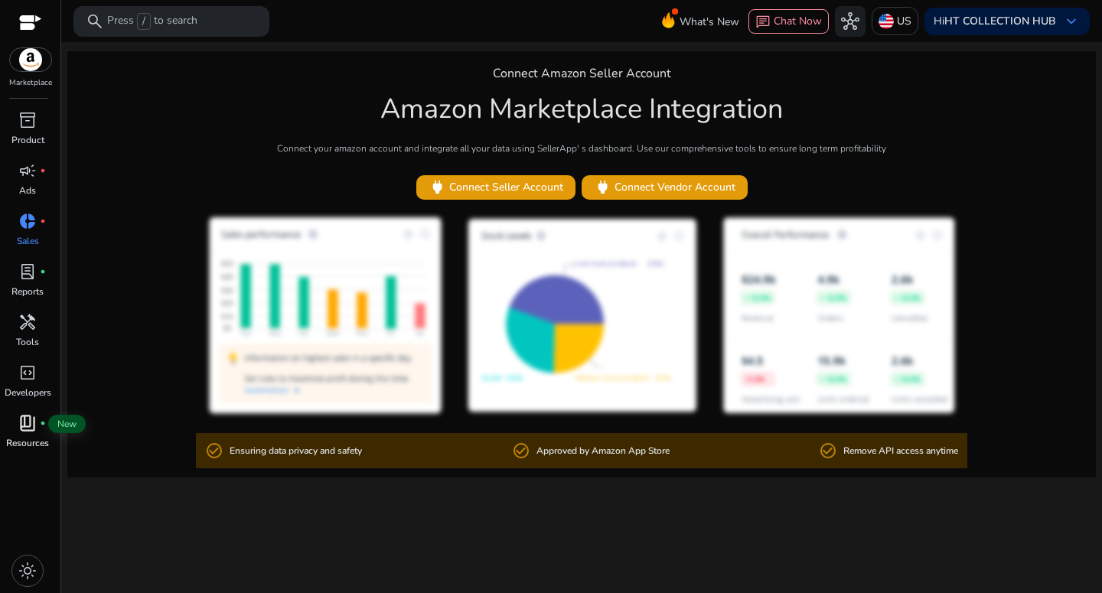
click at [41, 427] on div "book_4 fiber_manual_record" at bounding box center [27, 423] width 43 height 24
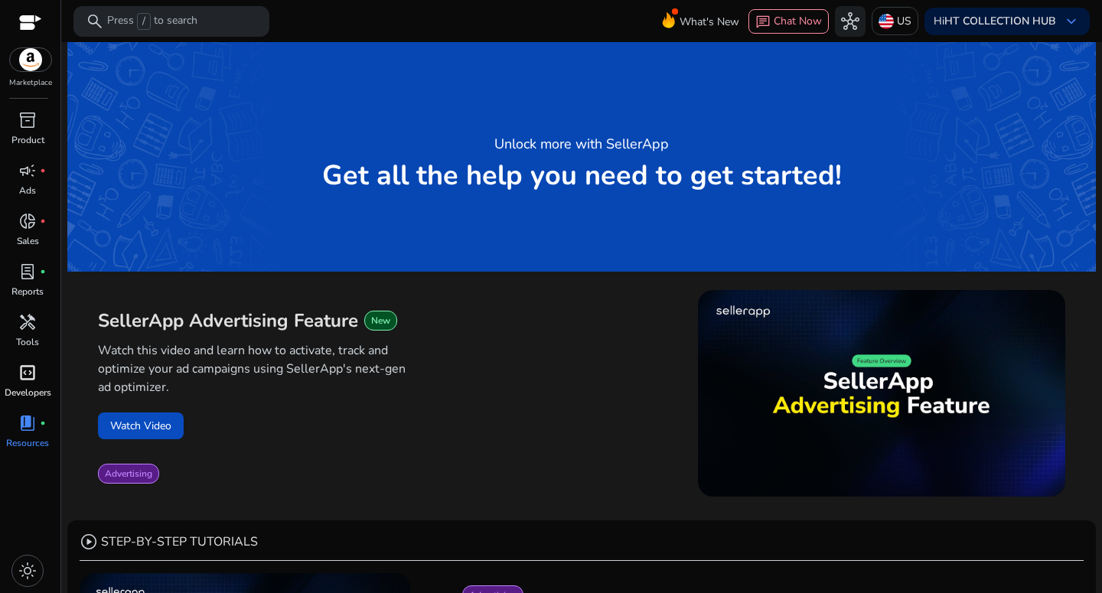
click at [28, 374] on span "code_blocks" at bounding box center [27, 373] width 18 height 18
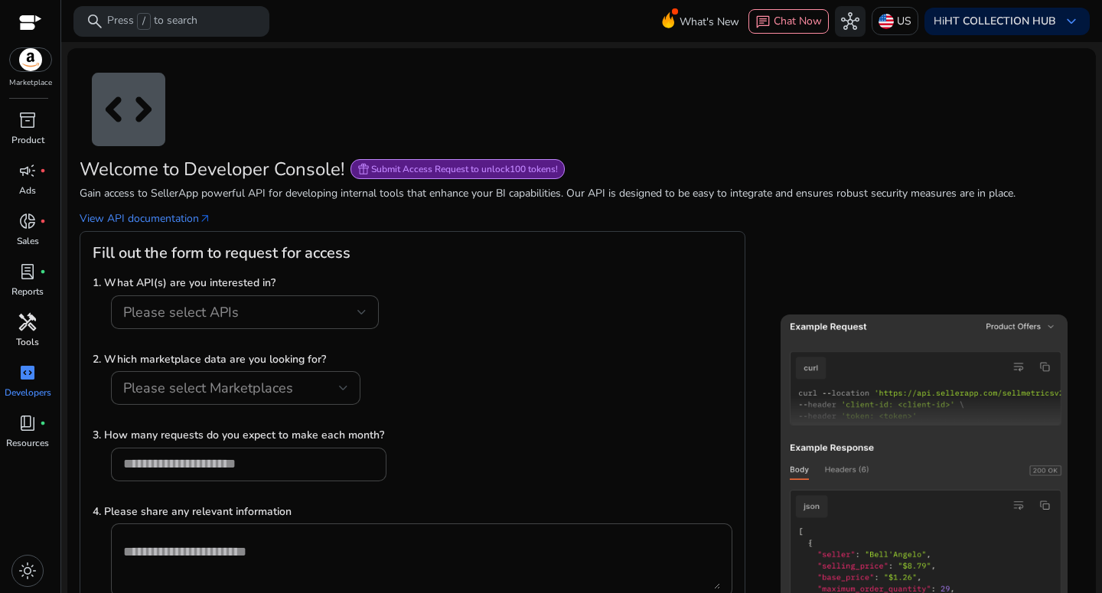
click at [34, 321] on div "handyman" at bounding box center [27, 322] width 43 height 24
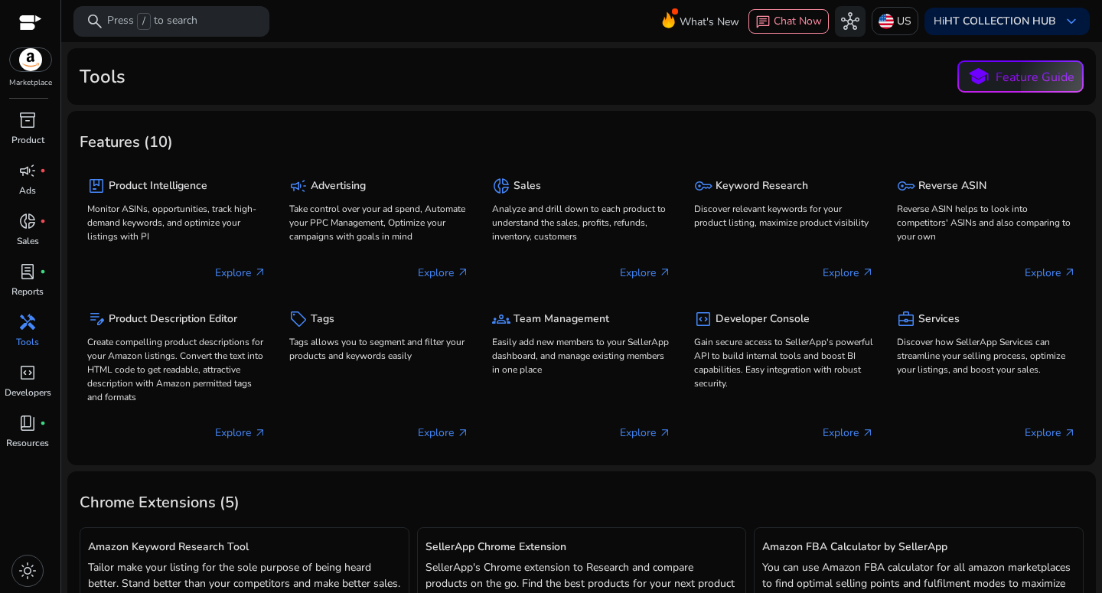
click at [100, 76] on h2 "Tools" at bounding box center [103, 77] width 46 height 22
click at [141, 76] on div "Tools school Feature Guide" at bounding box center [582, 76] width 1004 height 32
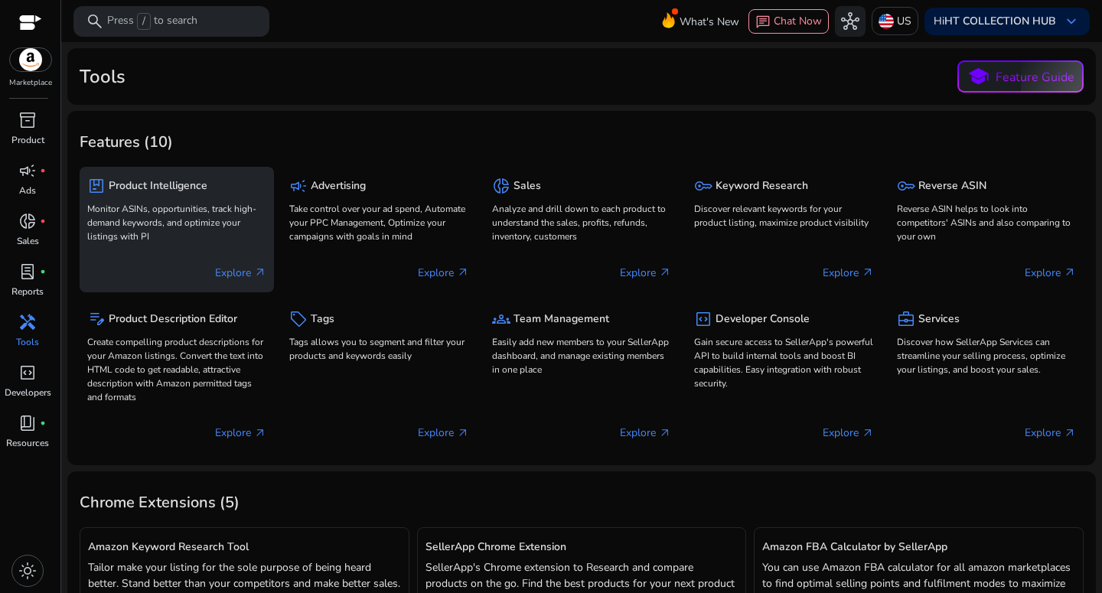
click at [243, 273] on p "Explore arrow_outward" at bounding box center [240, 273] width 51 height 16
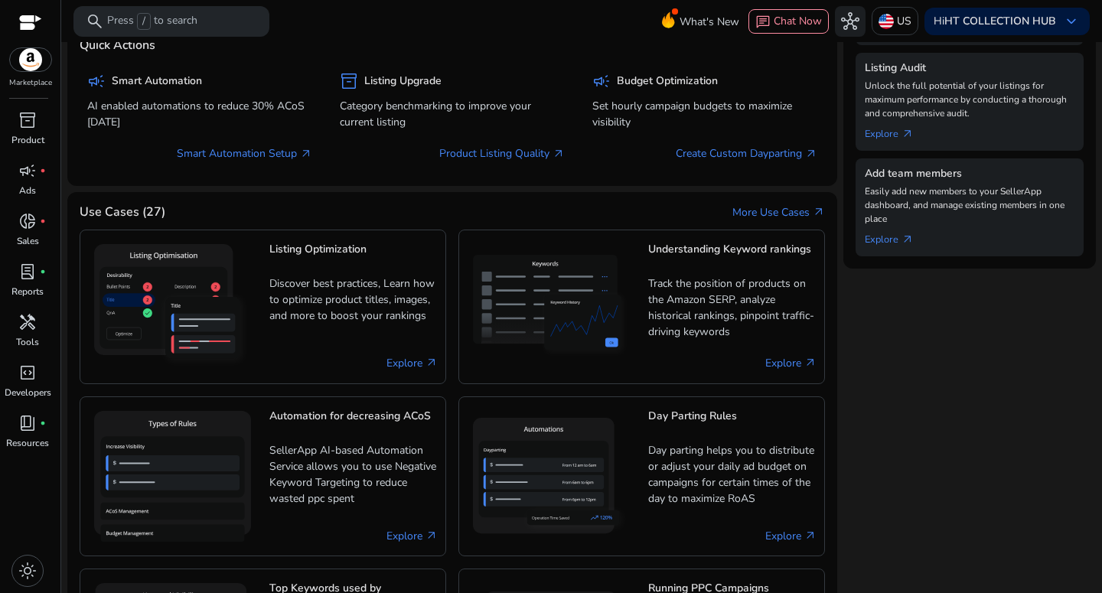
scroll to position [896, 0]
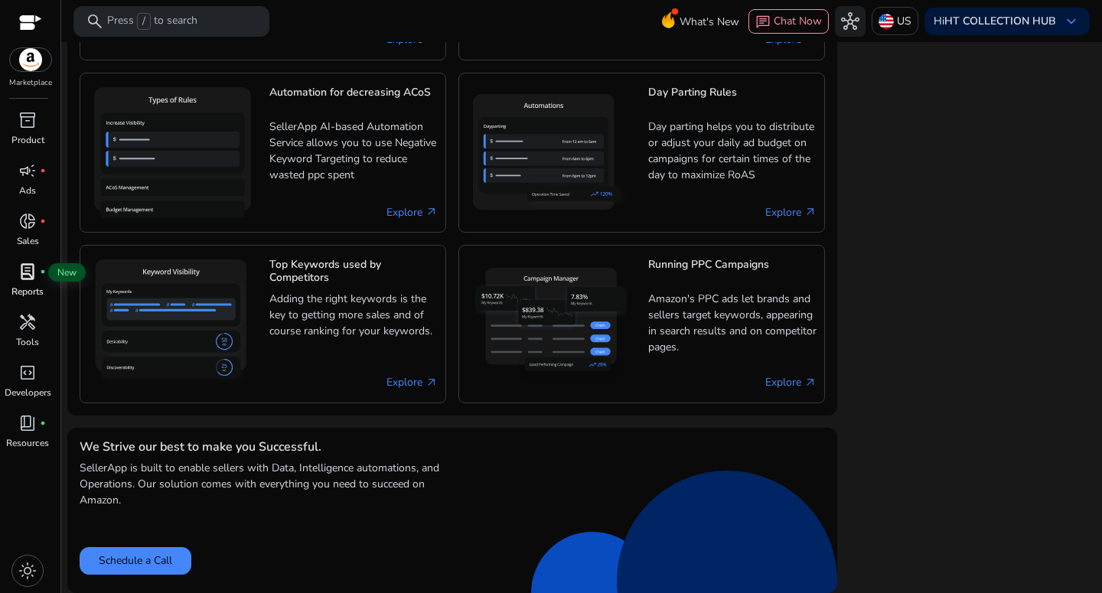
click at [25, 276] on span "lab_profile" at bounding box center [27, 272] width 18 height 18
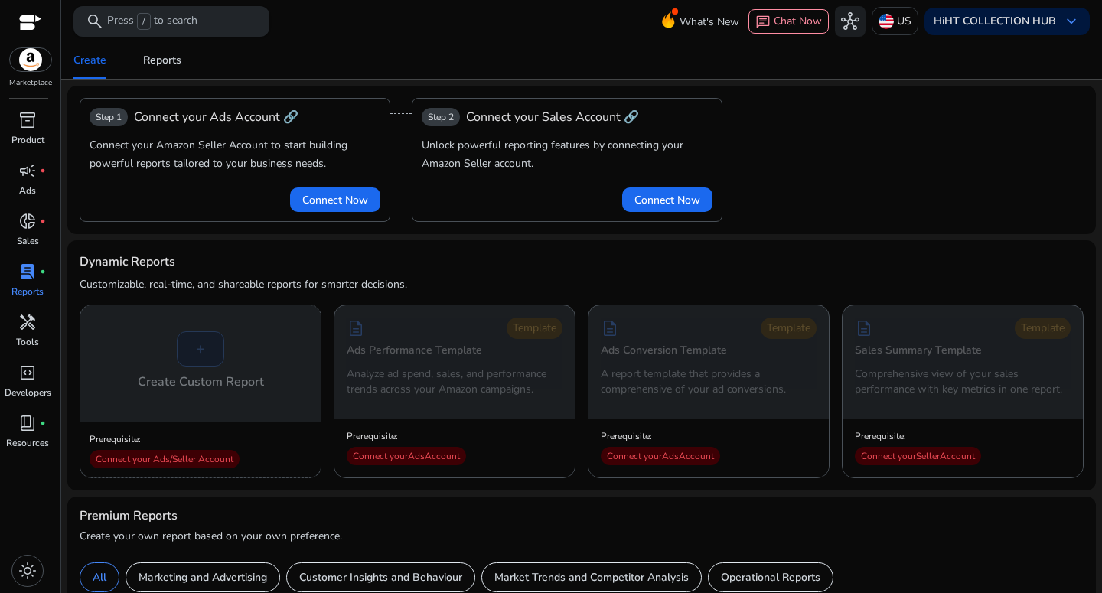
click at [172, 26] on p "Press / to search" at bounding box center [152, 21] width 90 height 17
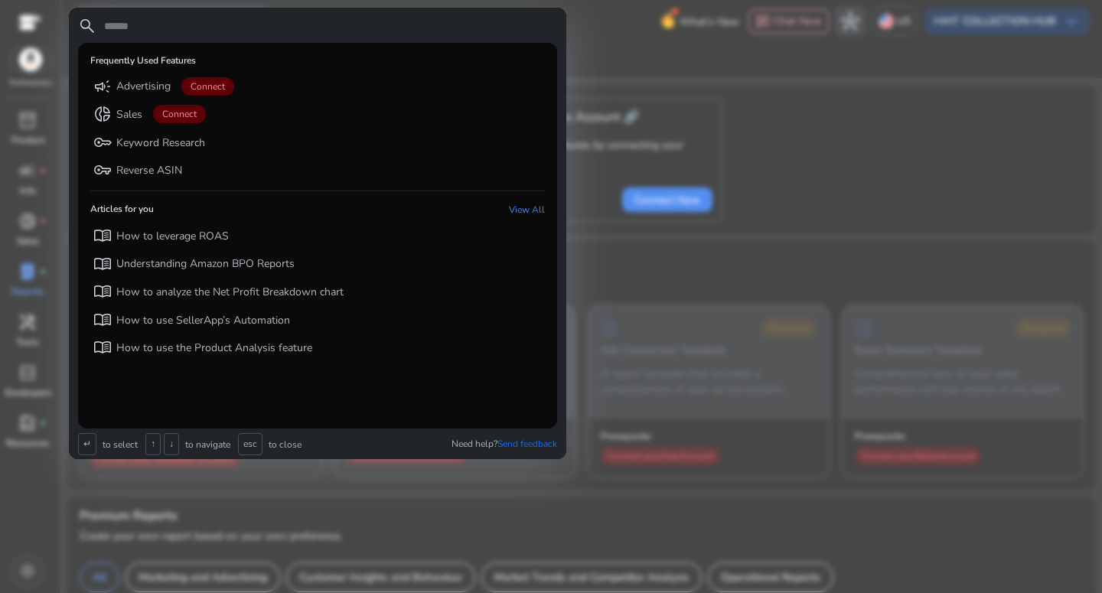
click at [599, 54] on div at bounding box center [551, 296] width 1102 height 593
